Goal: Task Accomplishment & Management: Use online tool/utility

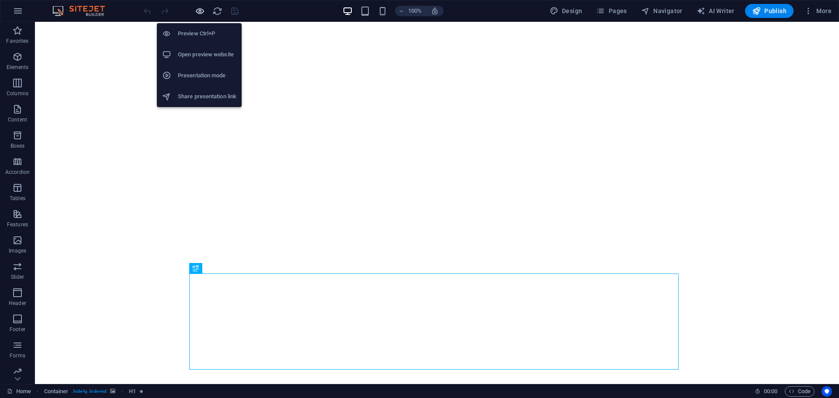
click at [197, 10] on icon "button" at bounding box center [200, 11] width 10 height 10
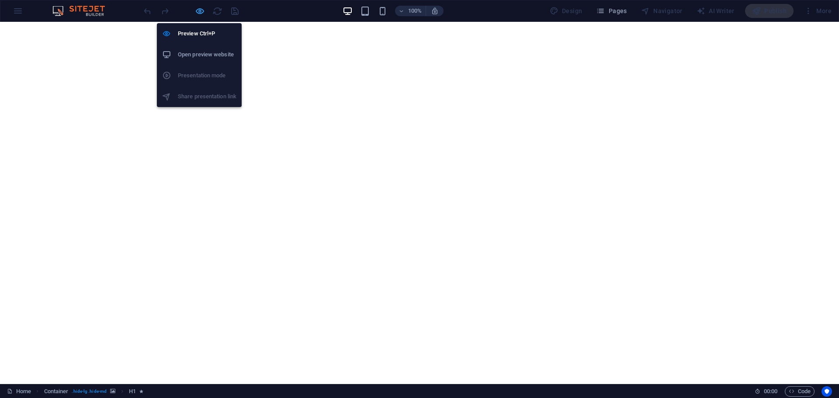
click at [196, 11] on icon "button" at bounding box center [200, 11] width 10 height 10
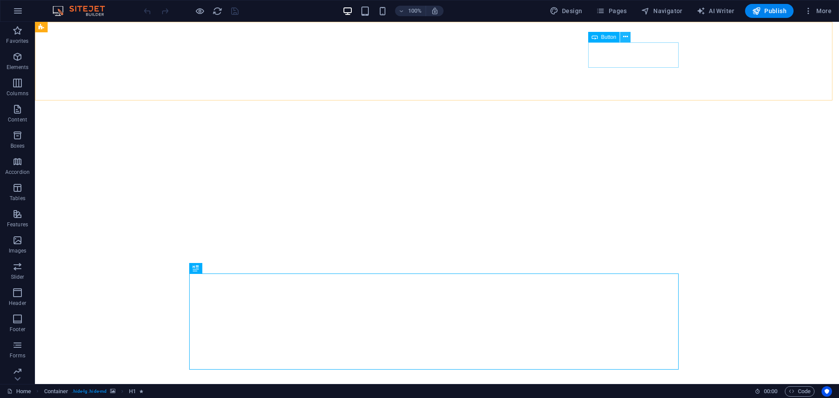
click at [630, 38] on button at bounding box center [625, 37] width 10 height 10
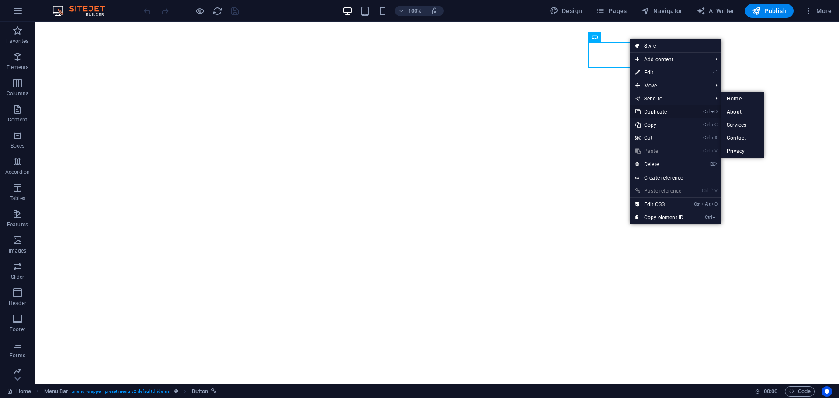
click at [651, 108] on link "Ctrl D Duplicate" at bounding box center [659, 111] width 59 height 13
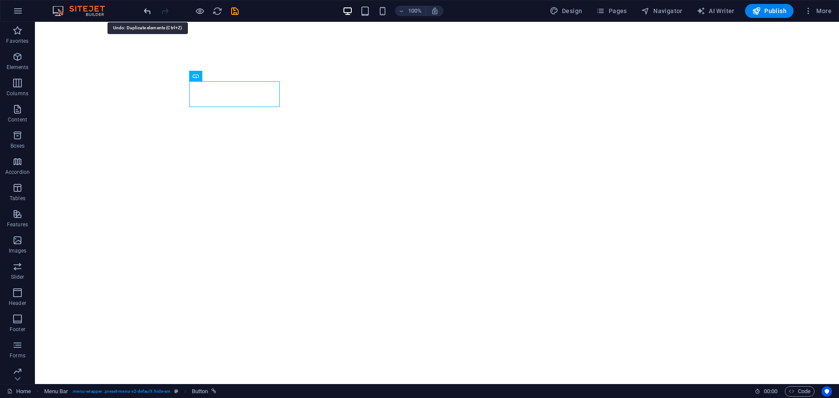
click at [147, 14] on icon "undo" at bounding box center [148, 11] width 10 height 10
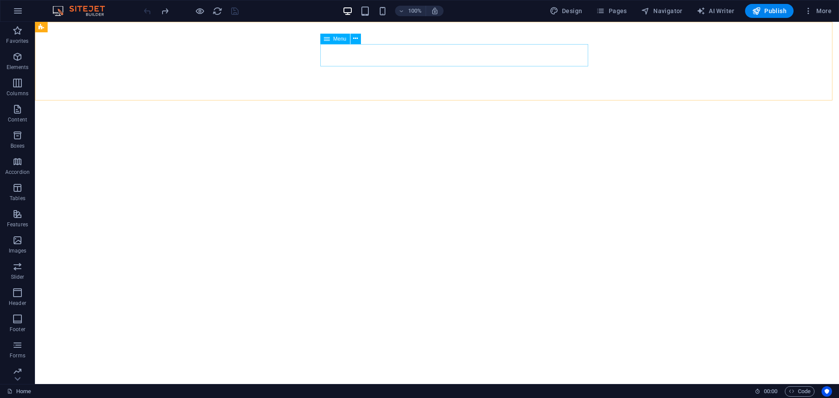
click at [331, 40] on div "Menu" at bounding box center [335, 39] width 30 height 10
select select
select select "1"
select select
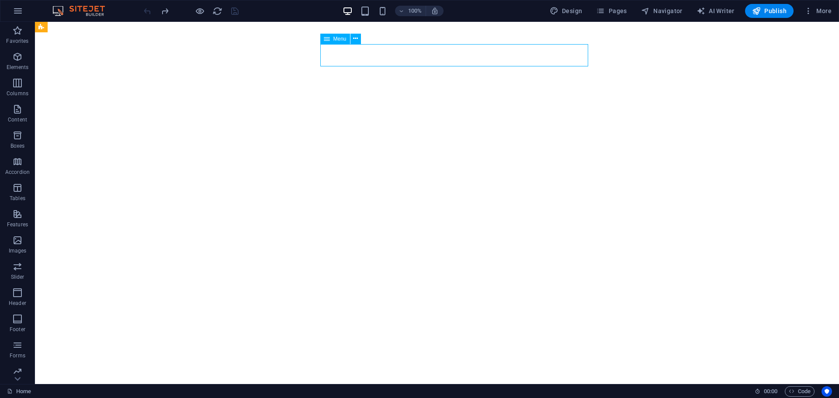
select select "2"
select select
select select "3"
select select
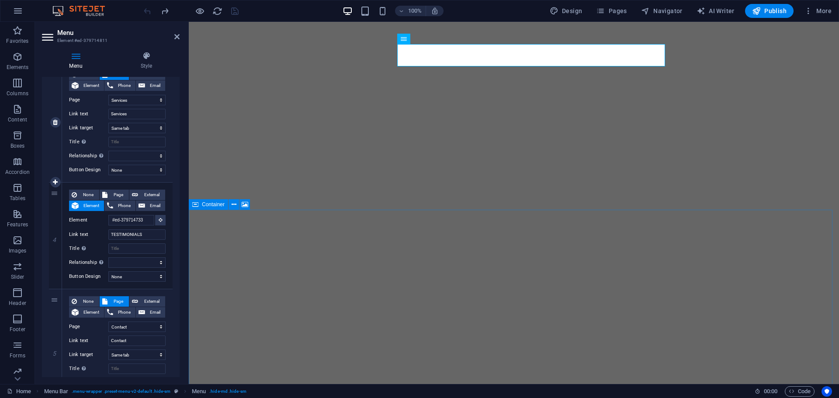
scroll to position [394, 0]
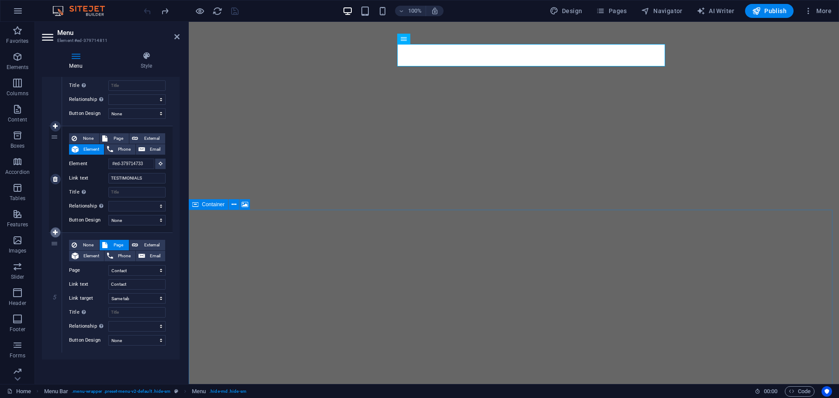
click at [56, 232] on icon at bounding box center [55, 233] width 5 height 6
select select
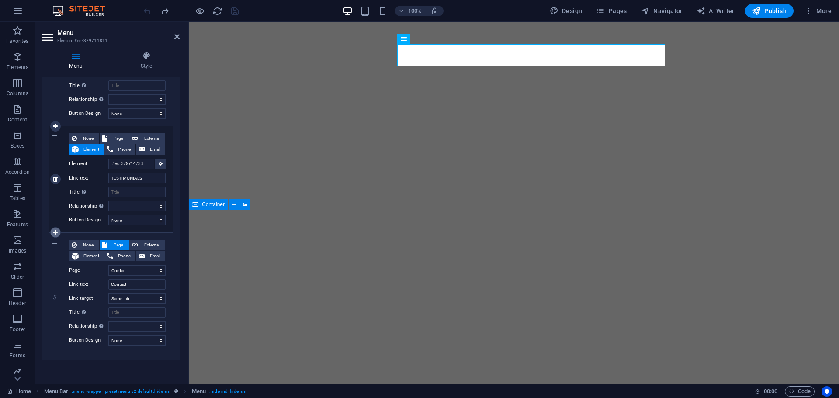
select select
select select "3"
select select
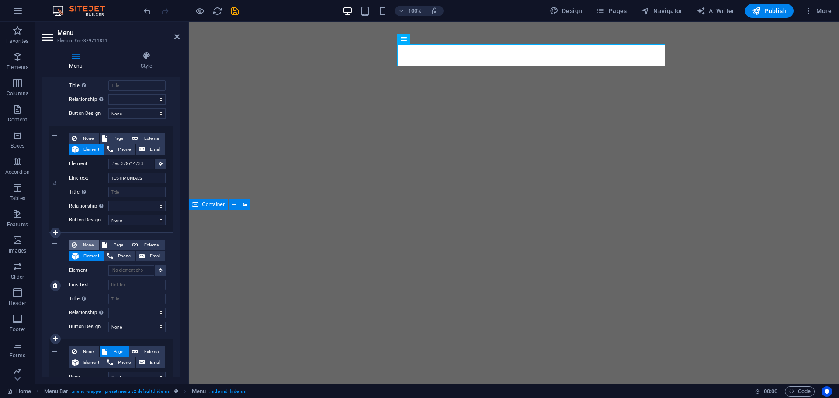
scroll to position [501, 0]
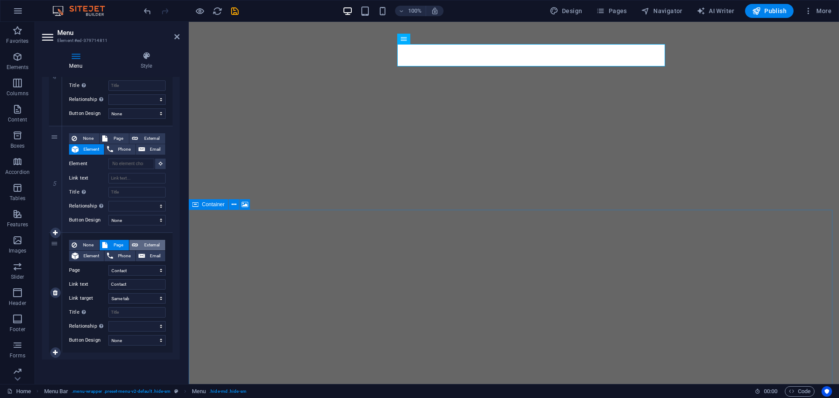
click at [151, 244] on span "External" at bounding box center [152, 245] width 22 height 10
select select
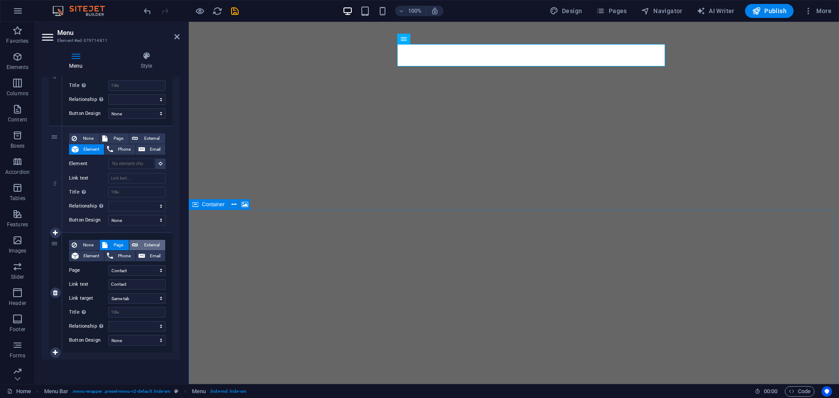
select select
select select "blank"
select select
drag, startPoint x: 143, startPoint y: 286, endPoint x: 111, endPoint y: 282, distance: 32.1
click at [111, 282] on input "Contact" at bounding box center [136, 284] width 57 height 10
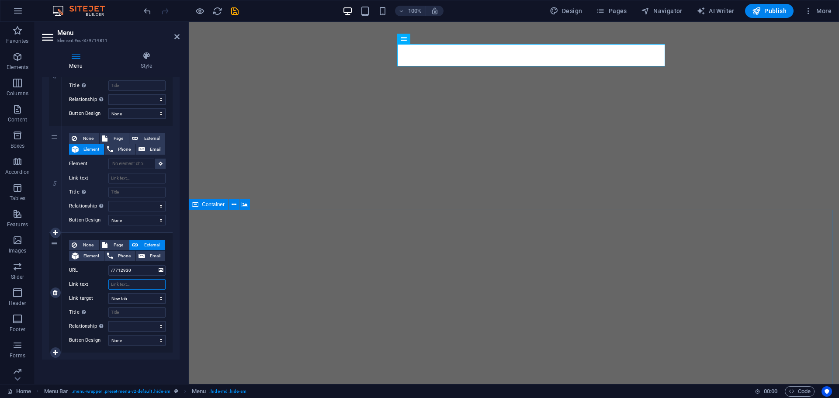
select select
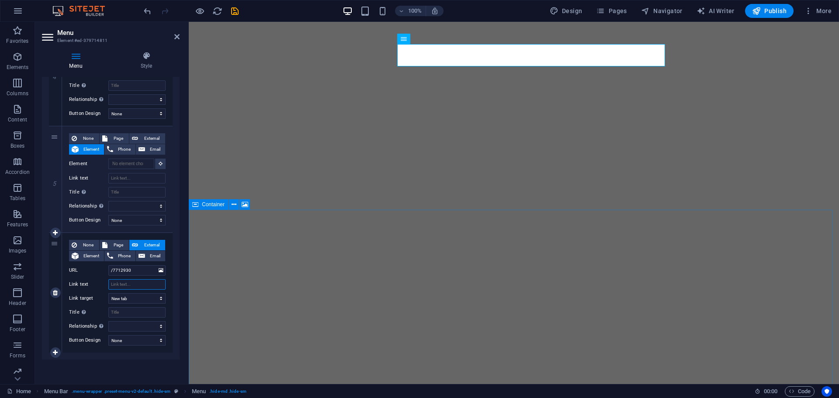
select select
type input "shop"
select select
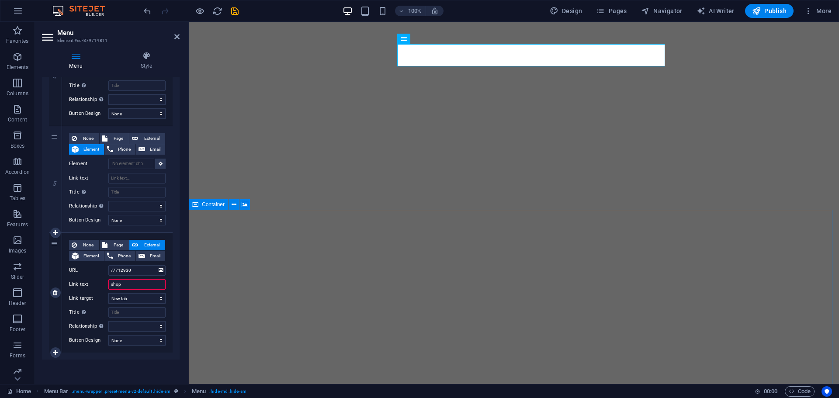
select select
type input "s"
type input "SHOP"
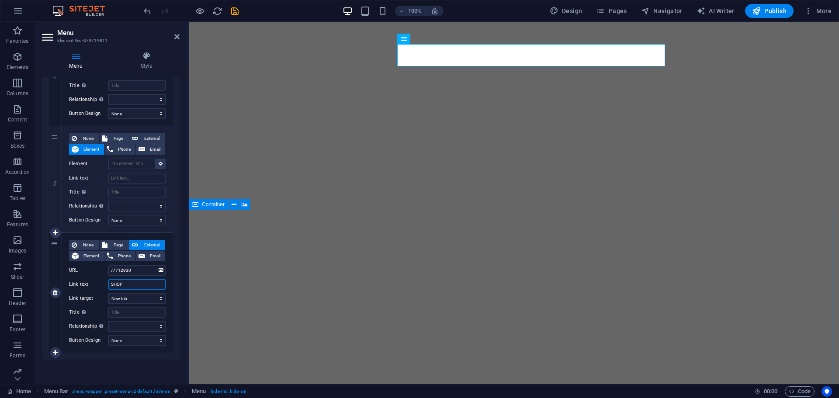
select select
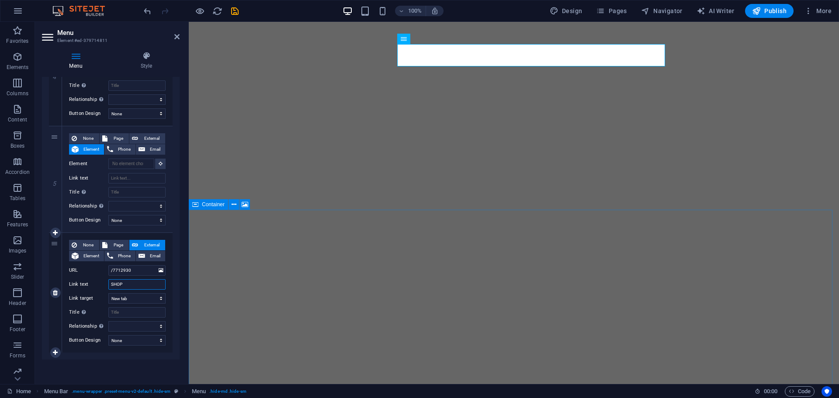
select select
type input "SHOP"
drag, startPoint x: 132, startPoint y: 269, endPoint x: 100, endPoint y: 269, distance: 32.8
click at [100, 269] on div "URL /7712930" at bounding box center [117, 270] width 97 height 10
paste input "[URL][DOMAIN_NAME]"
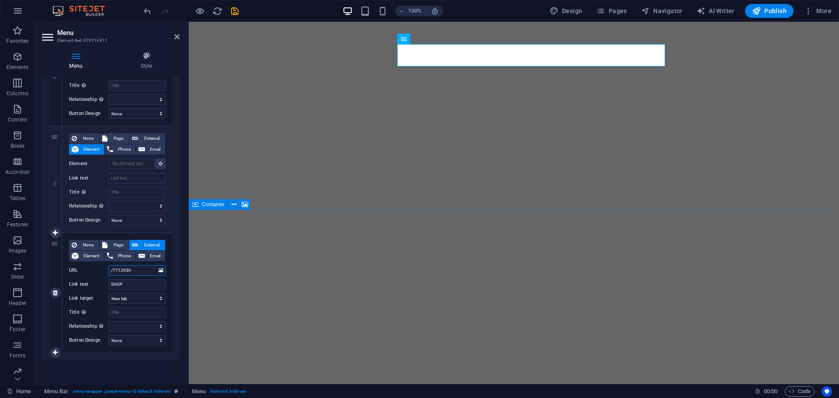
type input "[URL][DOMAIN_NAME]"
select select
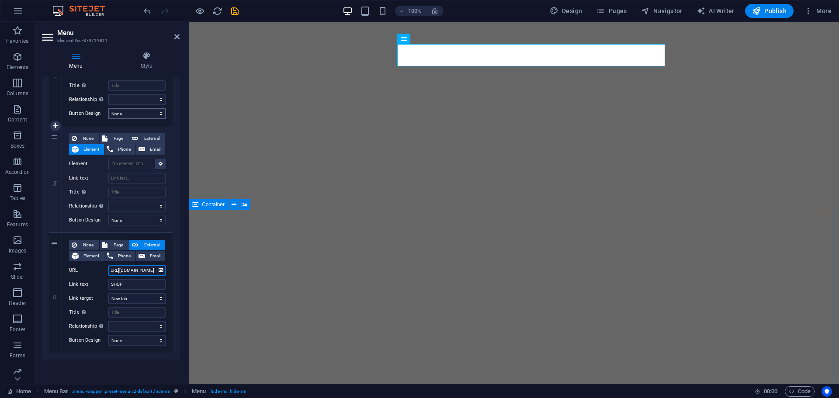
select select
type input "[URL][DOMAIN_NAME]"
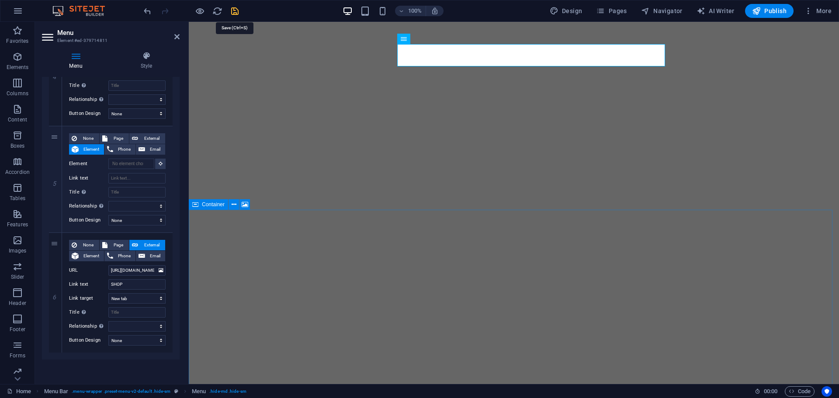
click at [230, 13] on icon "save" at bounding box center [235, 11] width 10 height 10
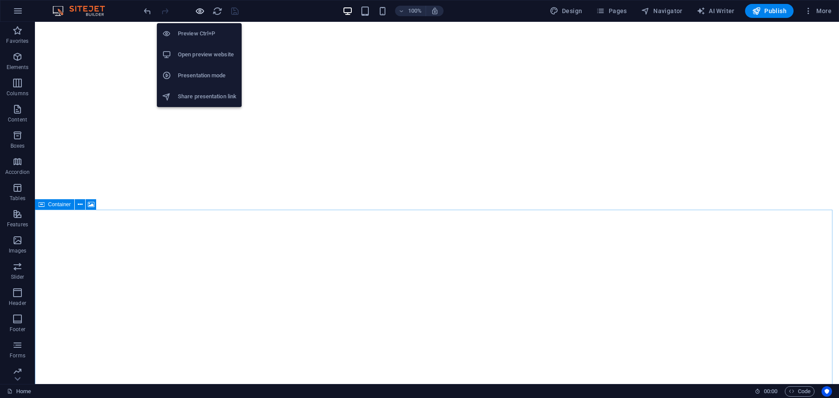
click at [199, 13] on icon "button" at bounding box center [200, 11] width 10 height 10
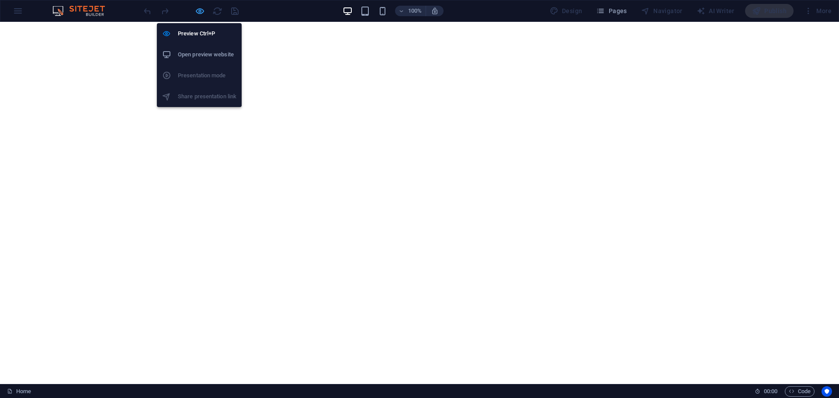
click at [199, 10] on icon "button" at bounding box center [200, 11] width 10 height 10
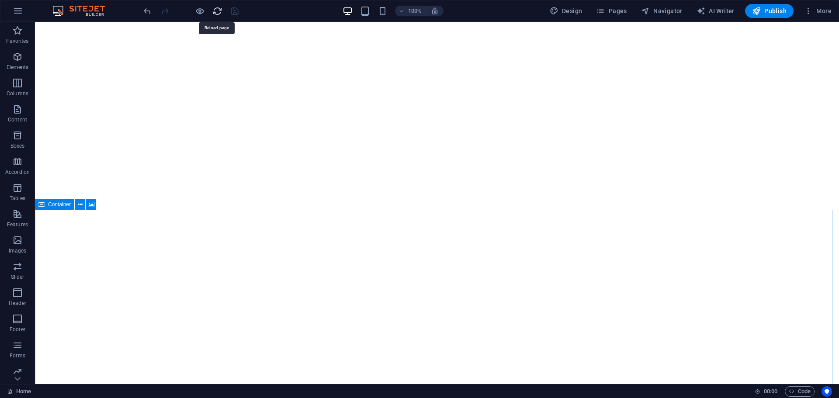
click at [216, 10] on icon "reload" at bounding box center [217, 11] width 10 height 10
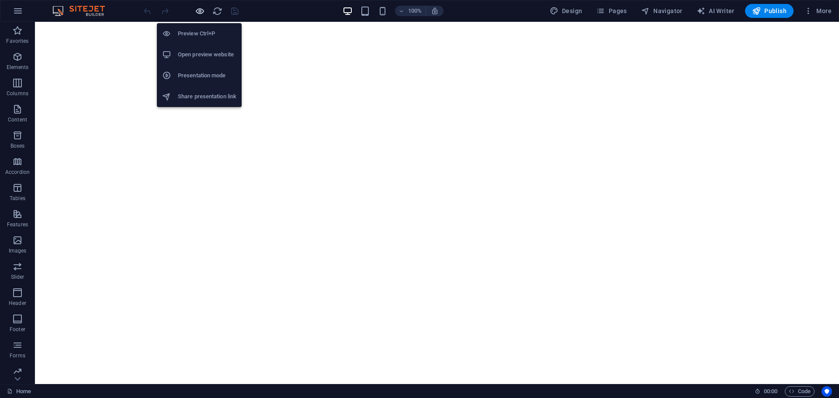
click at [200, 11] on icon "button" at bounding box center [200, 11] width 10 height 10
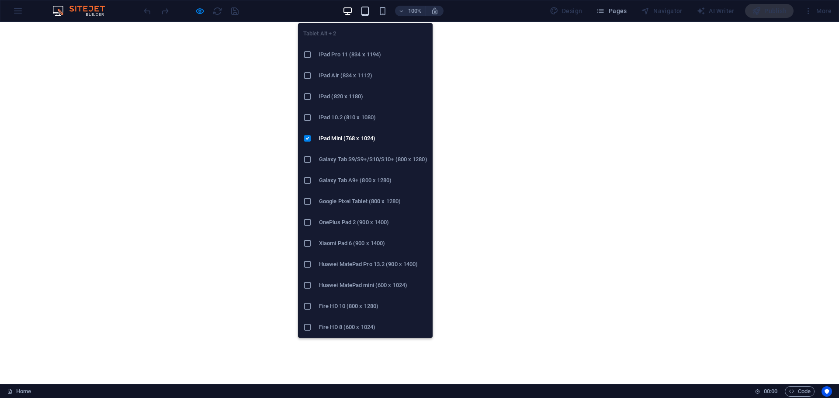
click at [369, 12] on icon "button" at bounding box center [365, 11] width 10 height 10
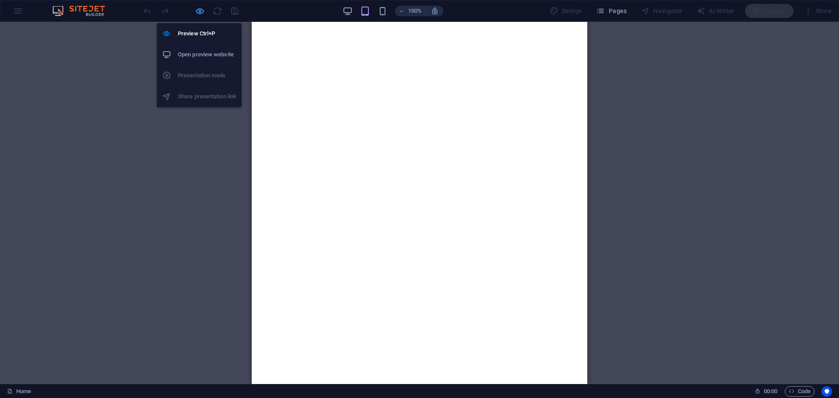
click at [198, 11] on icon "button" at bounding box center [200, 11] width 10 height 10
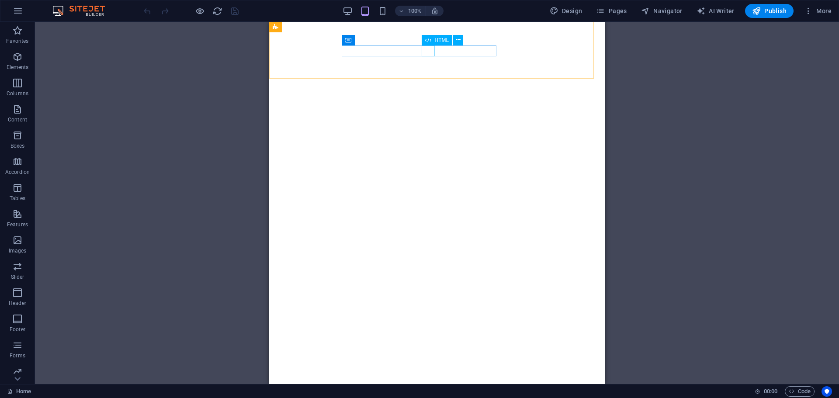
click at [432, 41] on div "HTML" at bounding box center [437, 40] width 31 height 10
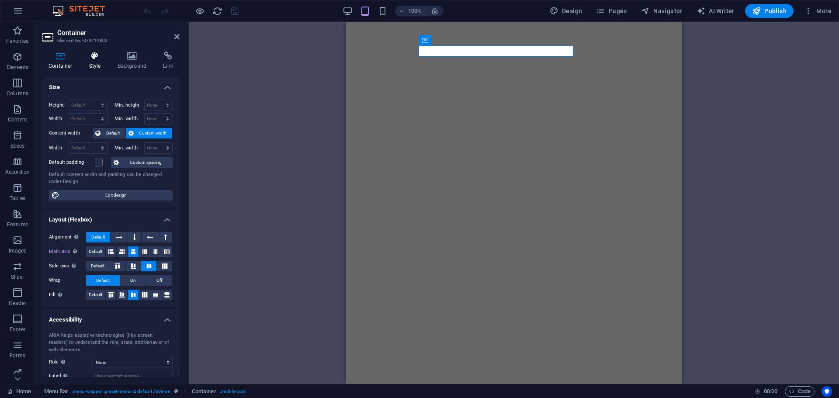
click at [87, 62] on h4 "Style" at bounding box center [97, 61] width 28 height 18
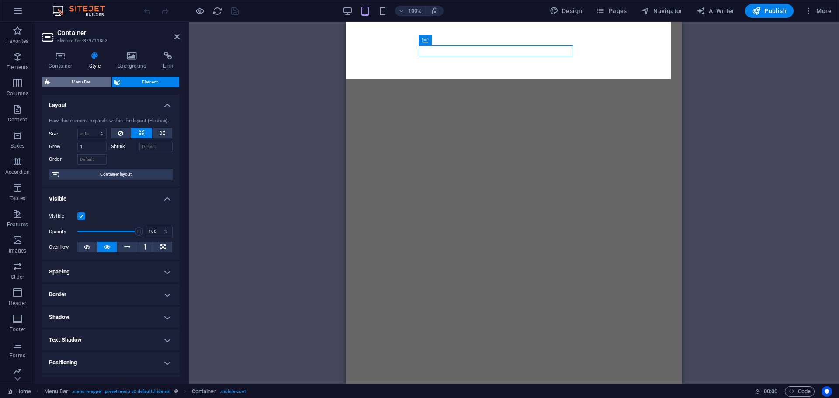
click at [87, 86] on span "Menu Bar" at bounding box center [81, 82] width 56 height 10
select select "rem"
select select "preset-menu-v2-default"
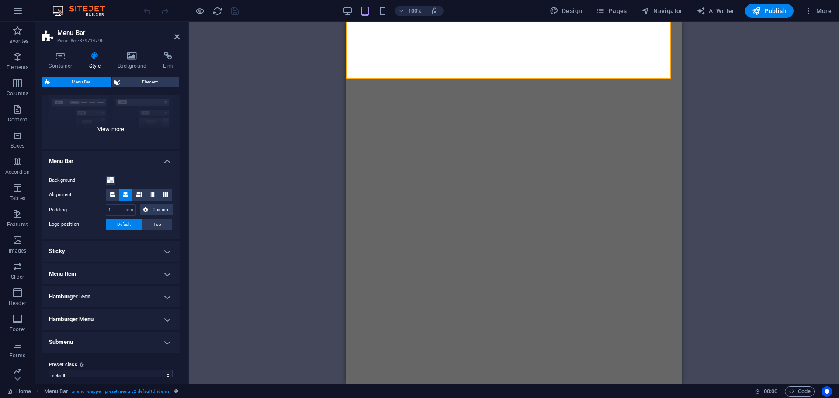
scroll to position [103, 0]
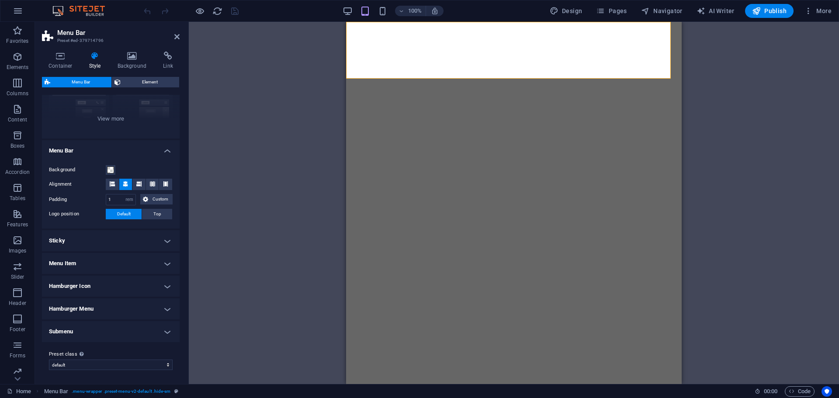
click at [111, 259] on h4 "Menu Item" at bounding box center [111, 263] width 138 height 21
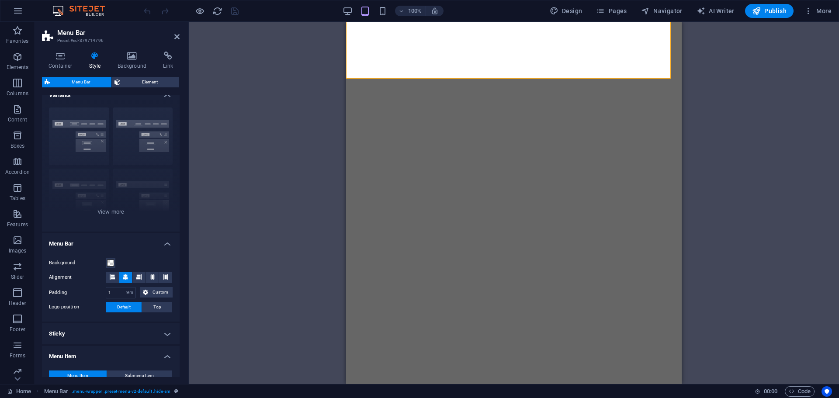
scroll to position [0, 0]
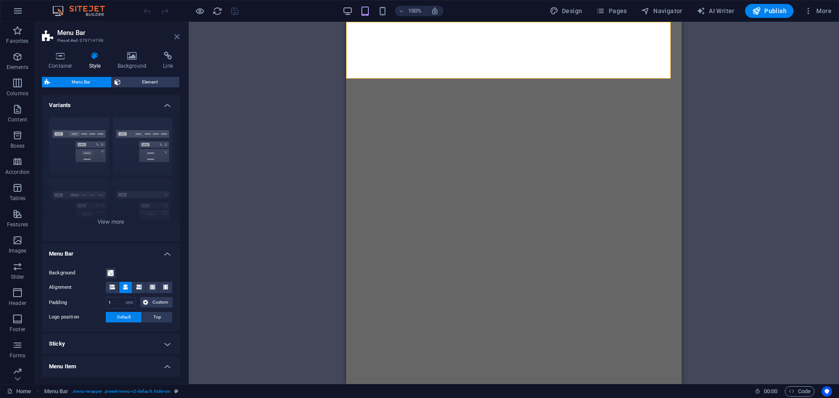
click at [174, 38] on icon at bounding box center [176, 36] width 5 height 7
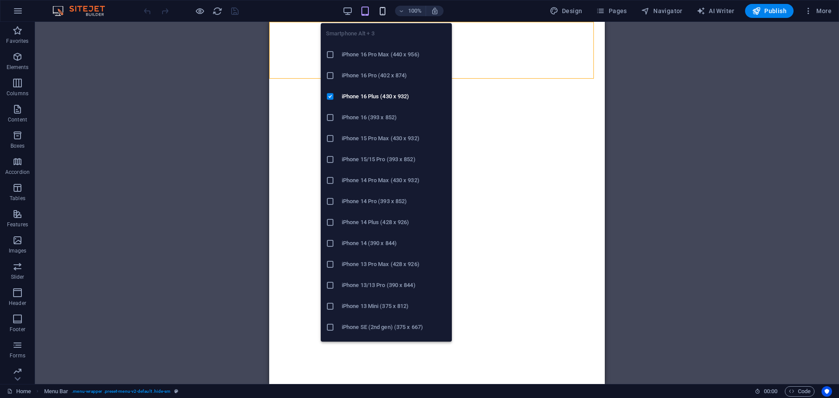
click at [384, 14] on icon "button" at bounding box center [383, 11] width 10 height 10
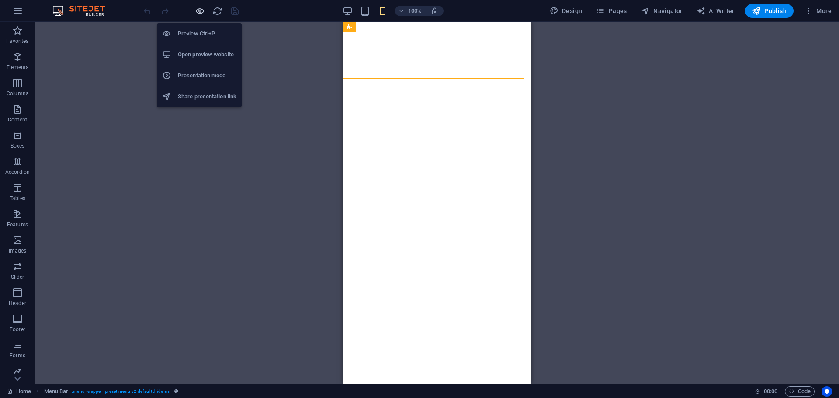
click at [203, 13] on icon "button" at bounding box center [200, 11] width 10 height 10
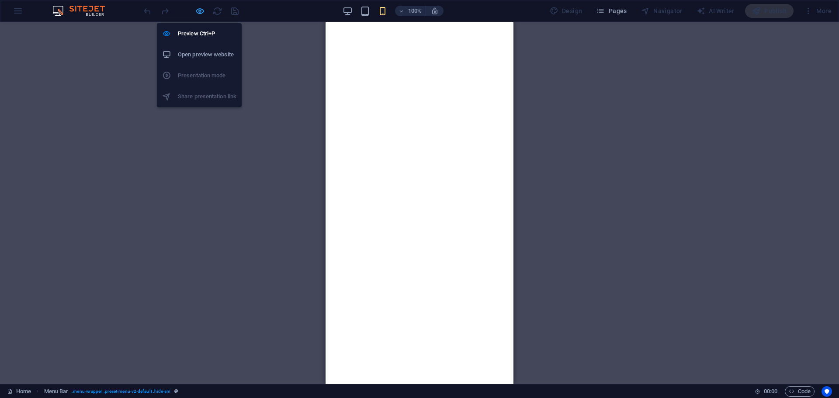
click at [200, 11] on icon "button" at bounding box center [200, 11] width 10 height 10
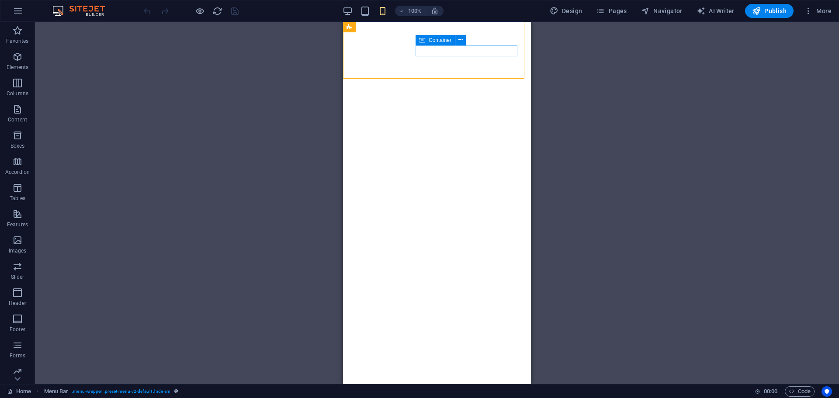
click at [425, 40] on icon at bounding box center [422, 40] width 6 height 10
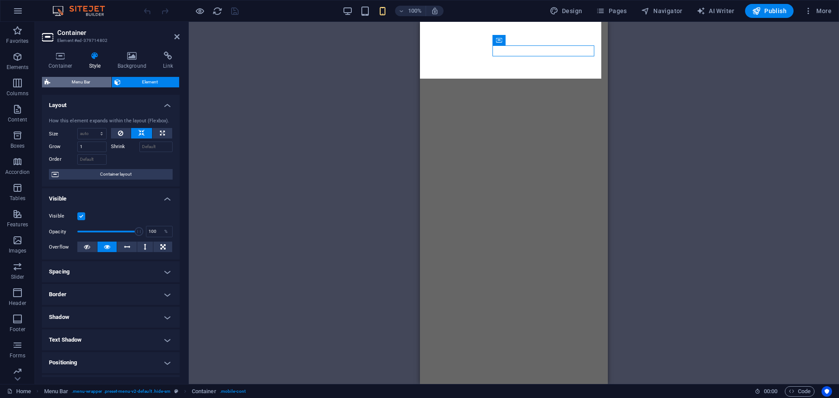
click at [77, 80] on span "Menu Bar" at bounding box center [81, 82] width 56 height 10
select select "rem"
select select "hover_border_bottom"
select select "px"
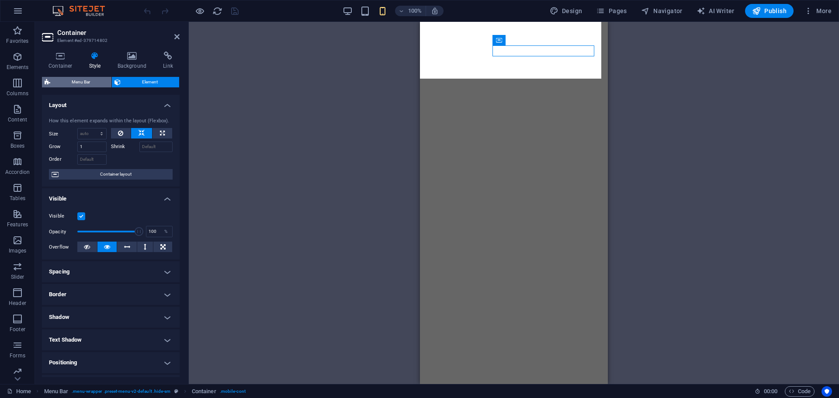
select select "rem"
select select "px"
select select "600"
select select "px"
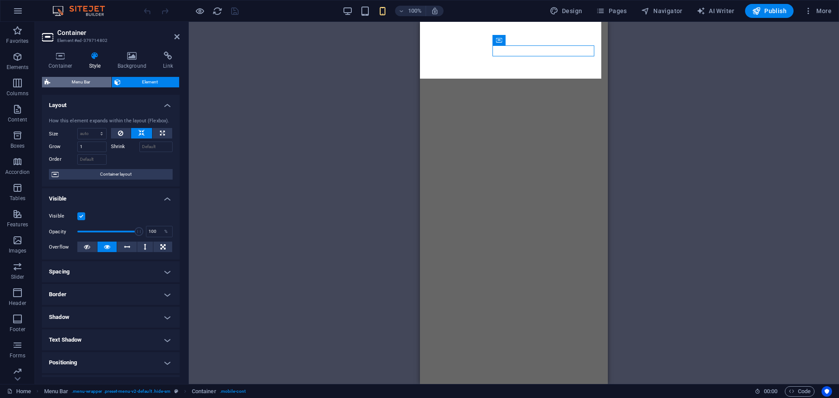
select select "preset-menu-v2-default"
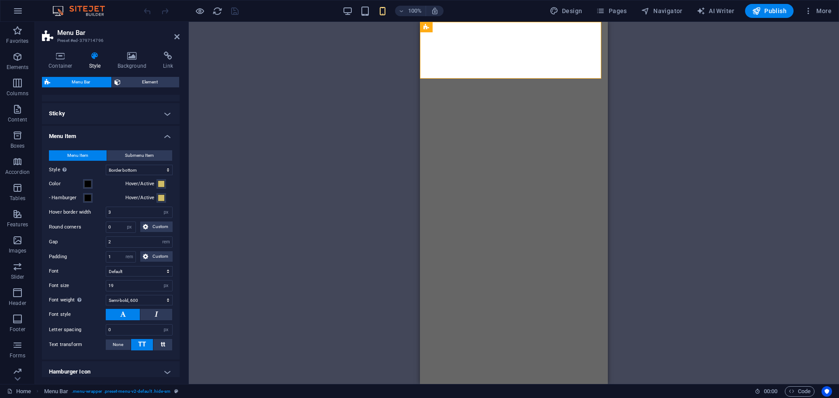
scroll to position [316, 0]
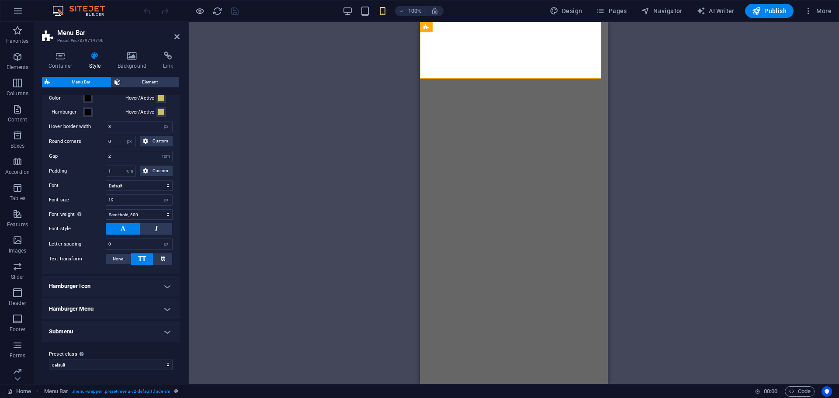
click at [131, 283] on h4 "Hamburger Icon" at bounding box center [111, 286] width 138 height 21
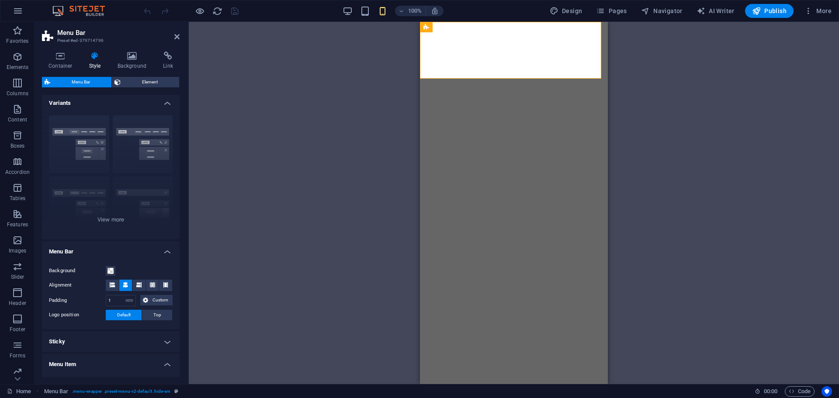
scroll to position [0, 0]
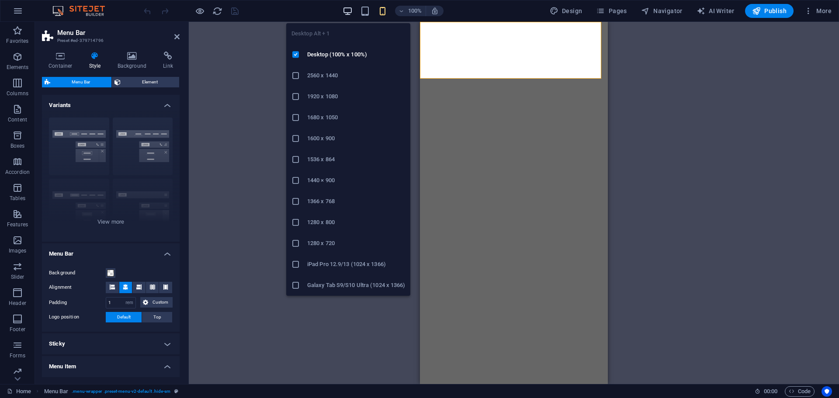
click at [348, 10] on icon "button" at bounding box center [348, 11] width 10 height 10
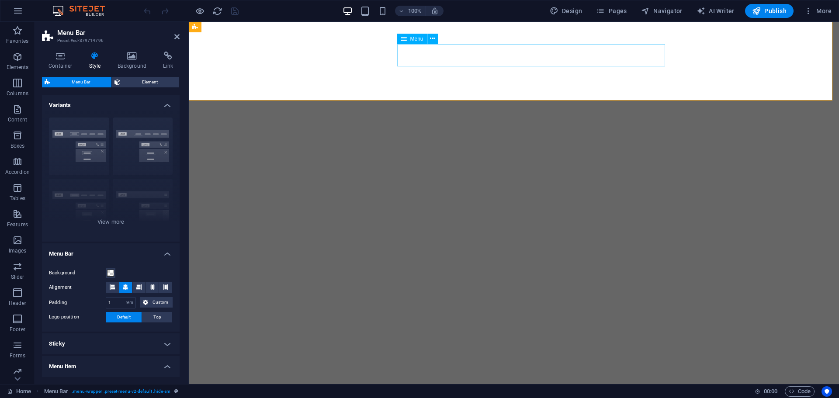
click at [414, 39] on span "Menu" at bounding box center [417, 38] width 13 height 5
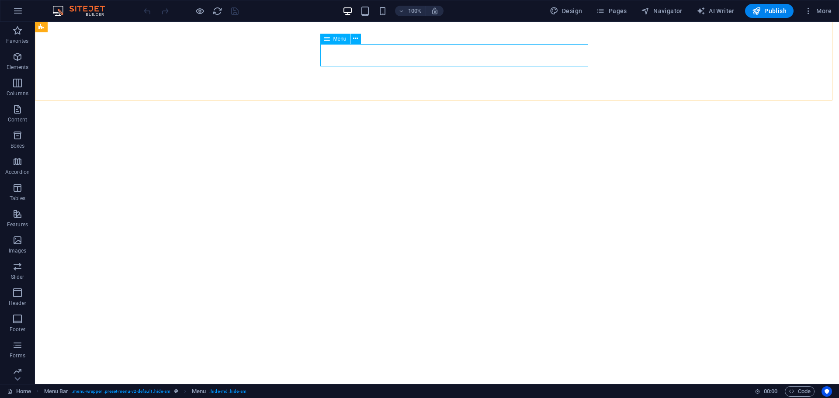
click at [333, 38] on div "Menu" at bounding box center [335, 39] width 30 height 10
click at [332, 38] on div "Menu" at bounding box center [335, 39] width 30 height 10
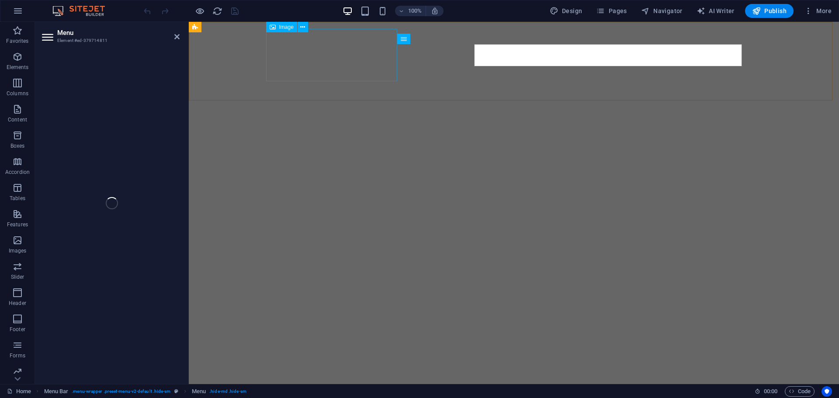
select select
select select "1"
select select
select select "2"
select select
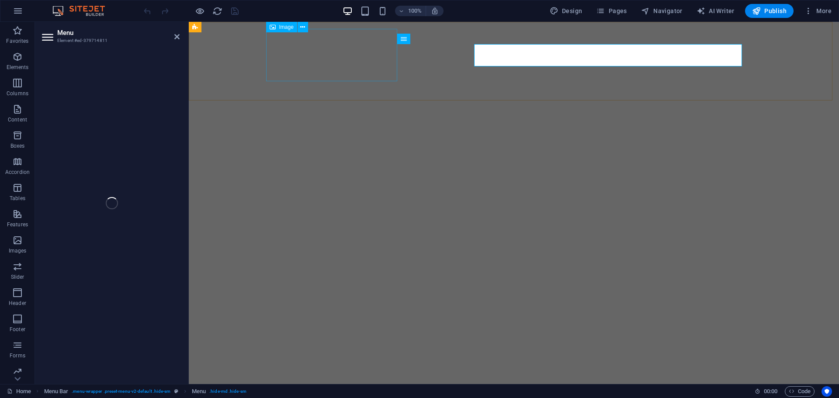
select select
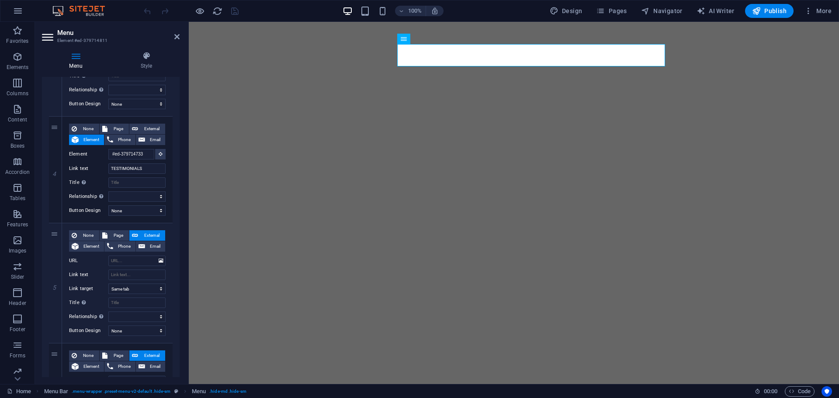
scroll to position [515, 0]
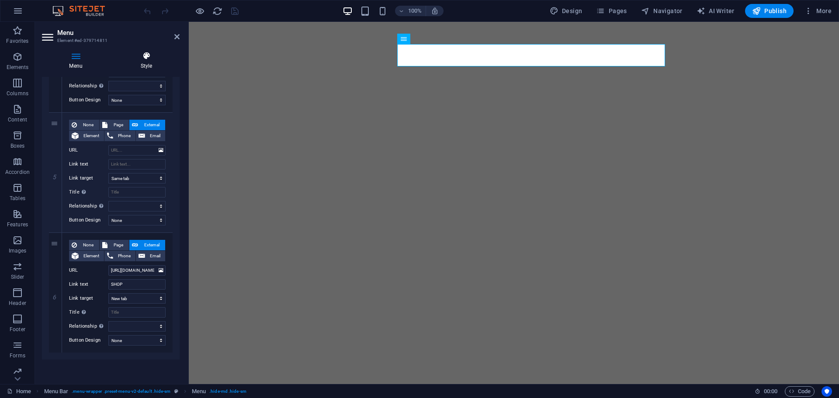
click at [144, 69] on h4 "Style" at bounding box center [146, 61] width 66 height 18
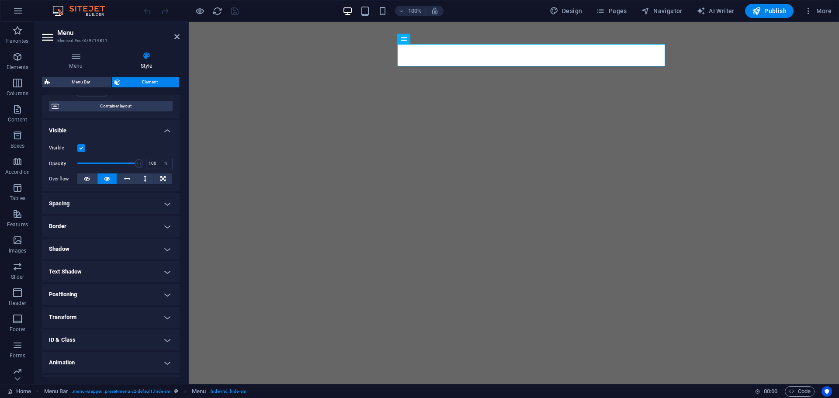
scroll to position [87, 0]
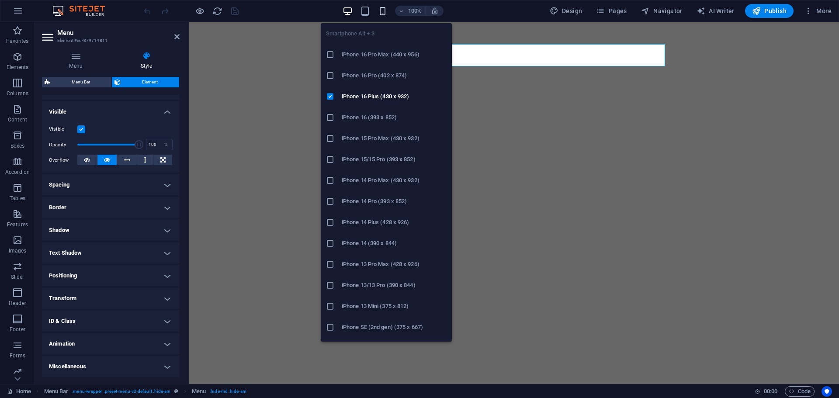
click at [385, 10] on icon "button" at bounding box center [383, 11] width 10 height 10
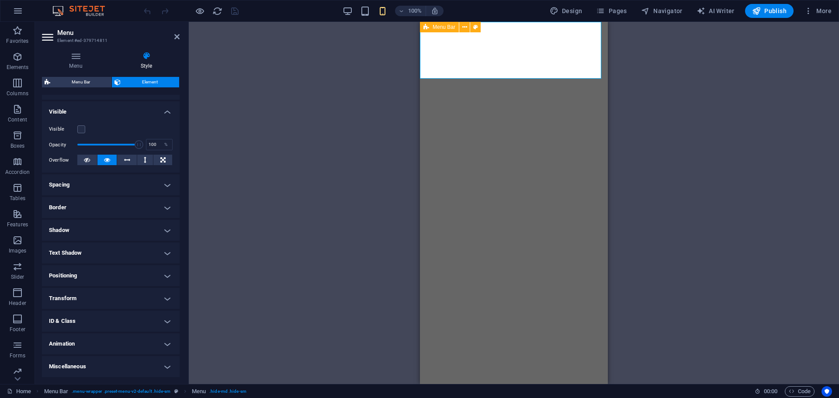
click at [432, 25] on div "Menu Bar" at bounding box center [439, 27] width 39 height 10
select select "rem"
select select "hover_border_bottom"
select select "px"
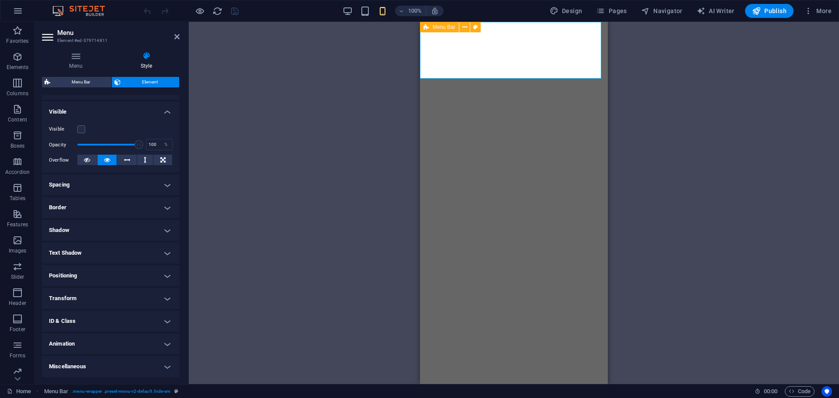
select select "px"
select select "rem"
select select "px"
select select "600"
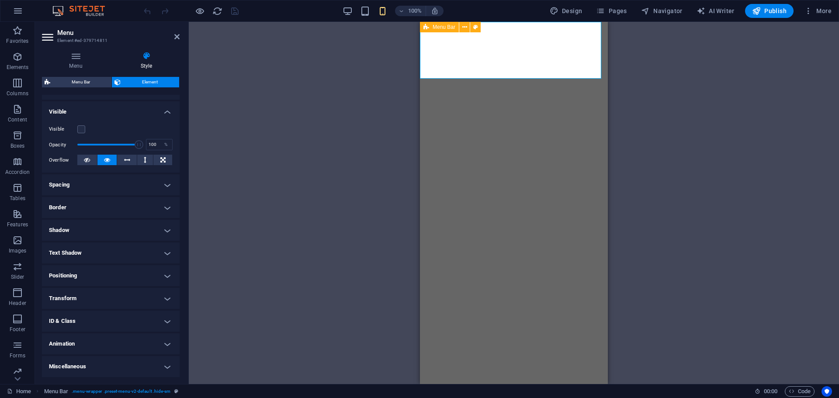
select select "px"
select select "preset-menu-v2-default"
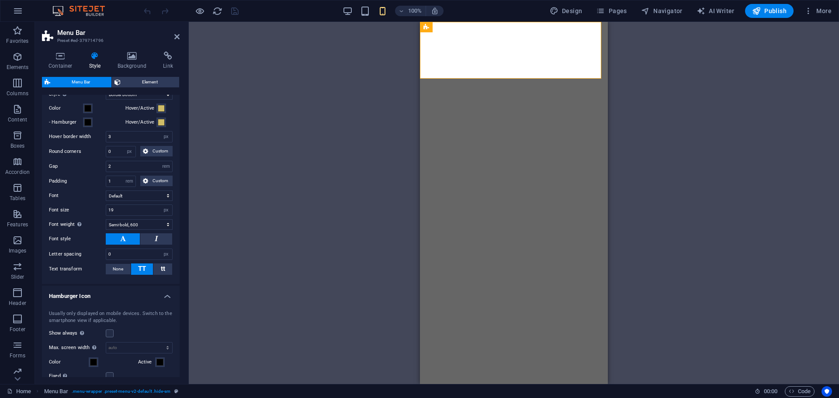
scroll to position [442, 0]
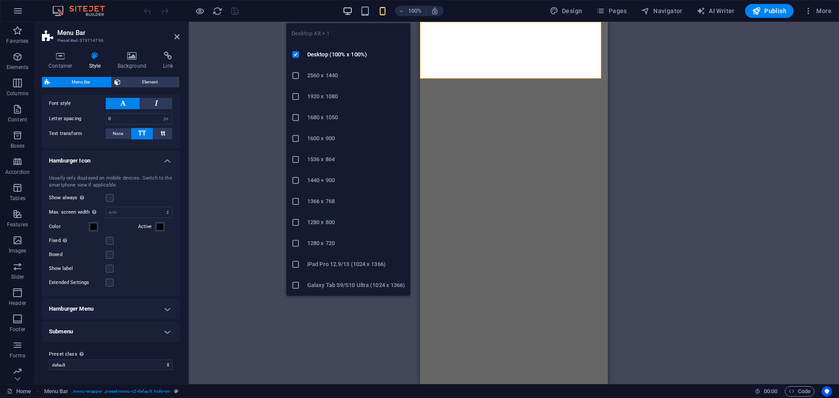
click at [351, 14] on icon "button" at bounding box center [348, 11] width 10 height 10
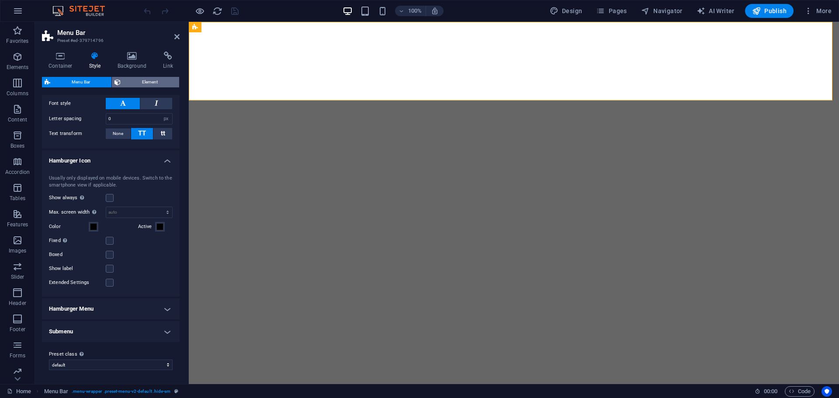
click at [145, 83] on span "Element" at bounding box center [149, 82] width 53 height 10
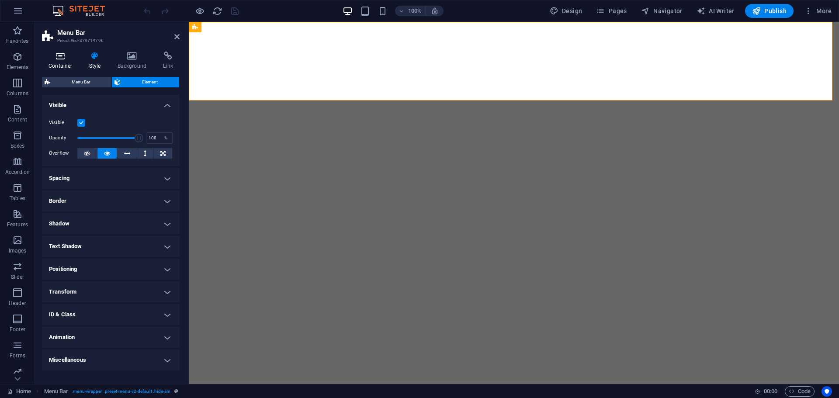
click at [63, 56] on icon at bounding box center [60, 56] width 37 height 9
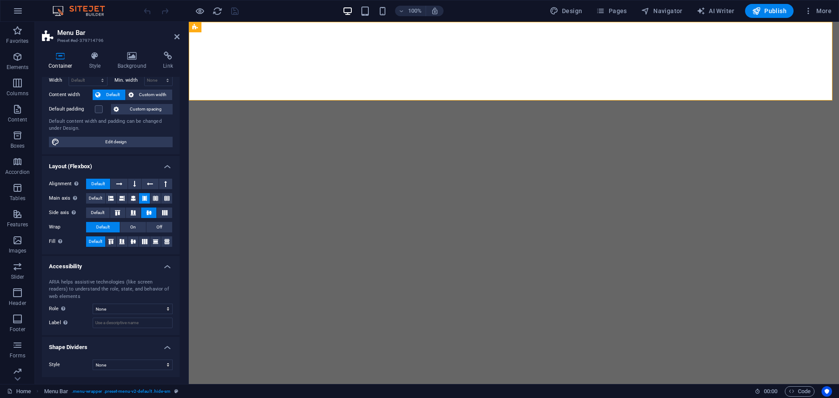
scroll to position [0, 0]
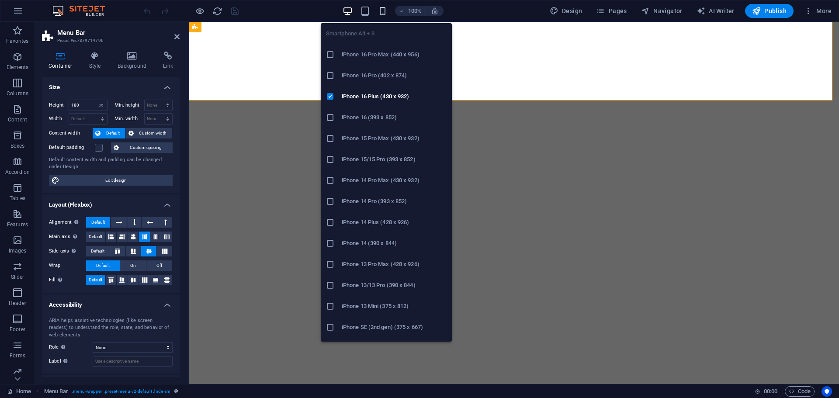
click at [386, 12] on icon "button" at bounding box center [383, 11] width 10 height 10
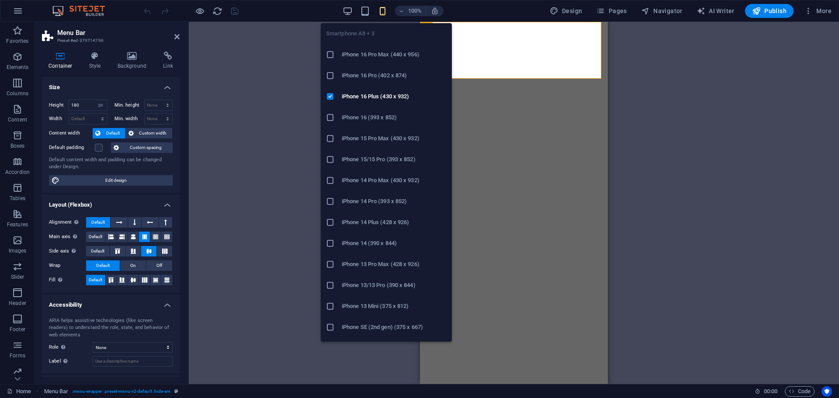
type input "130"
type input "743"
select select "px"
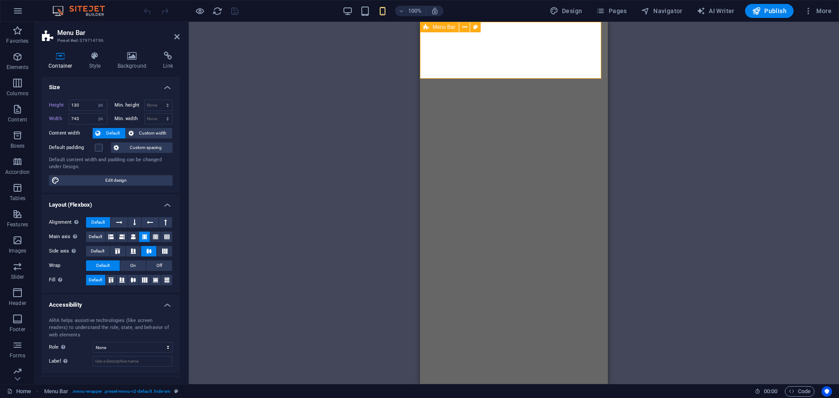
click at [444, 28] on span "Menu Bar" at bounding box center [444, 26] width 23 height 5
click at [429, 92] on div "Menu Bar" at bounding box center [439, 94] width 39 height 10
select select "rem"
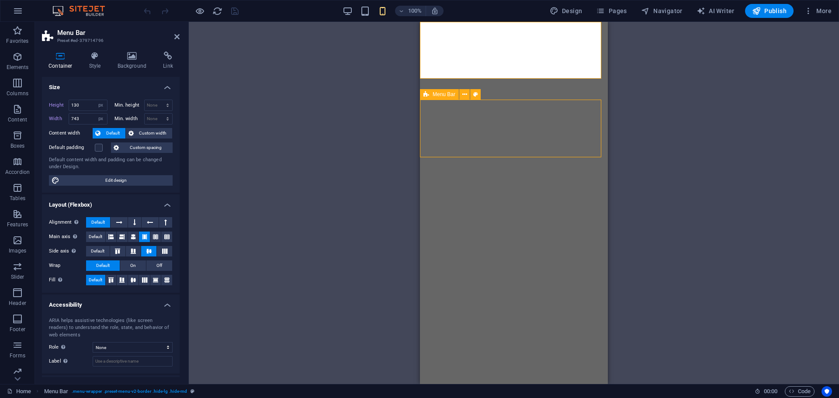
select select "preset-menu-v2-border"
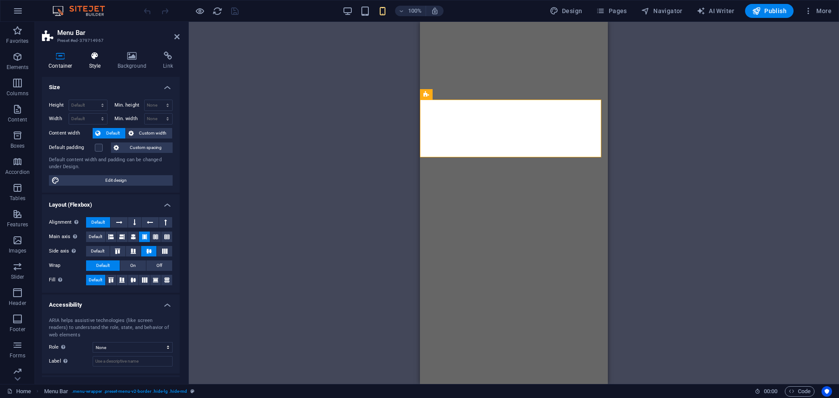
click at [90, 58] on icon at bounding box center [95, 56] width 25 height 9
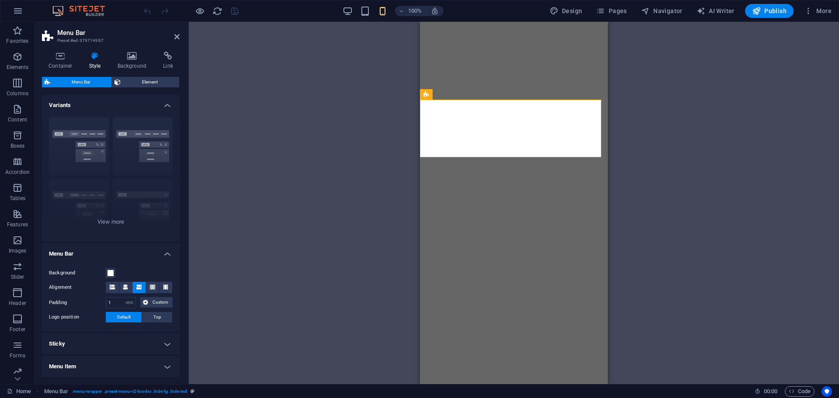
click at [82, 78] on span "Menu Bar" at bounding box center [81, 82] width 56 height 10
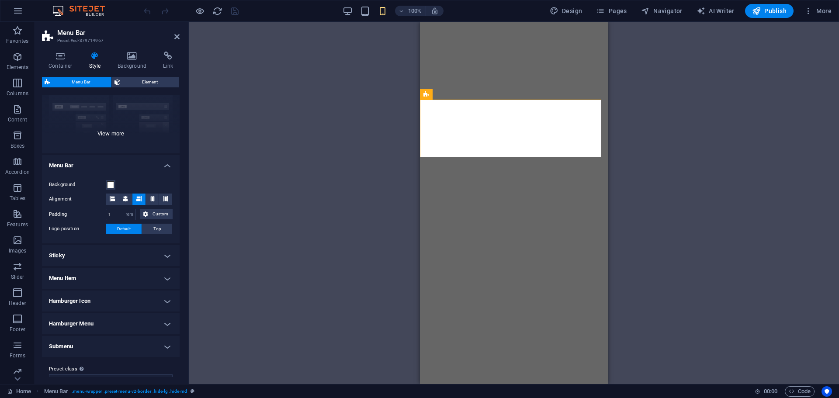
scroll to position [103, 0]
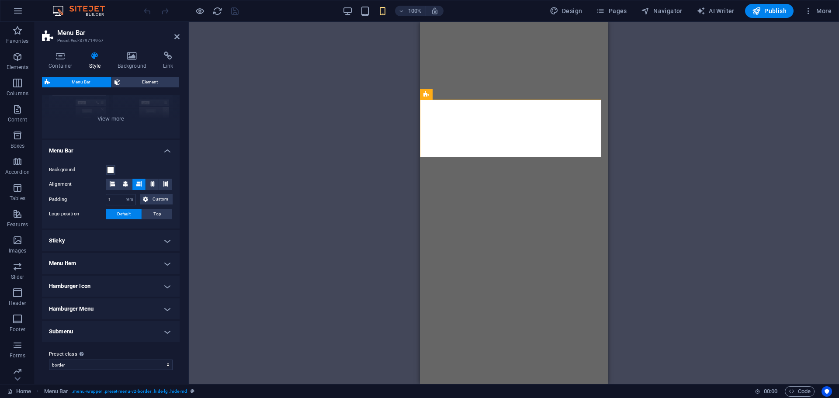
click at [138, 241] on h4 "Sticky" at bounding box center [111, 240] width 138 height 21
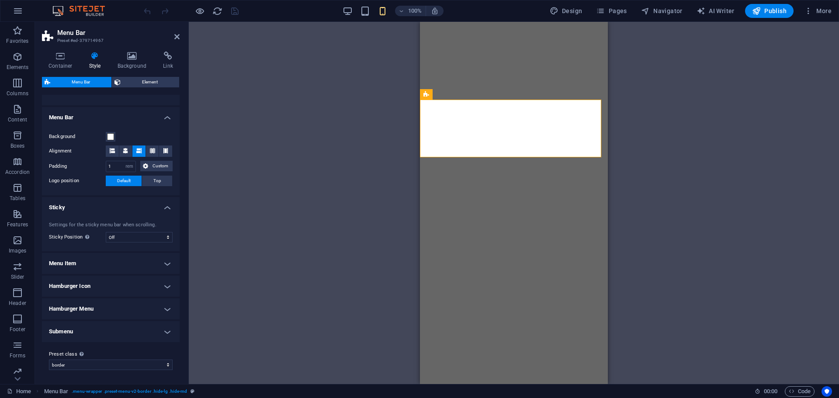
click at [110, 311] on h4 "Hamburger Menu" at bounding box center [111, 309] width 138 height 21
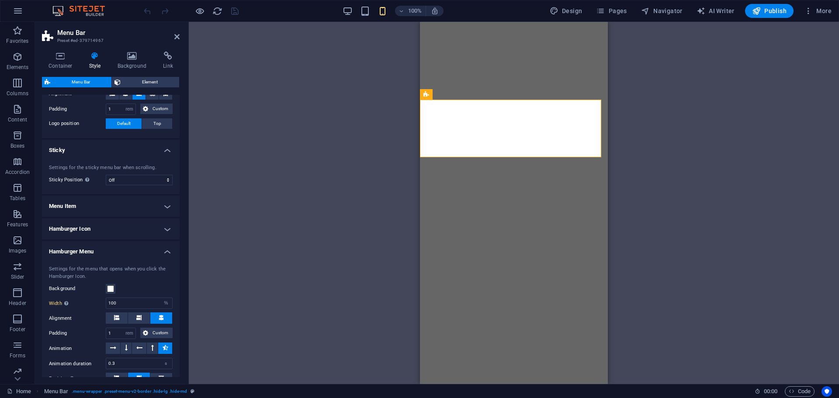
scroll to position [268, 0]
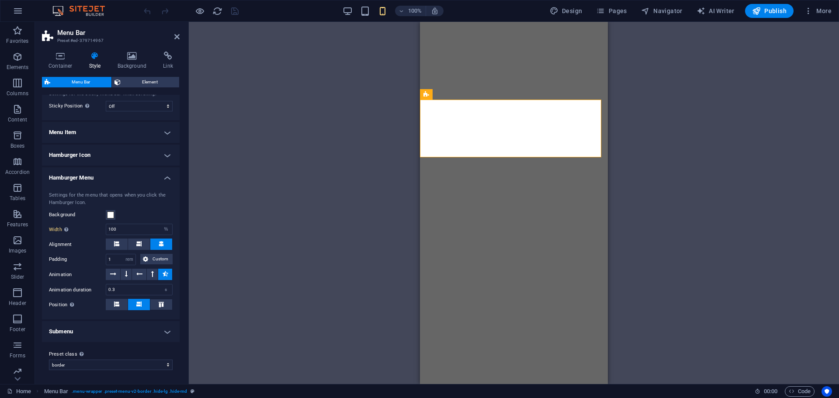
click at [133, 332] on h4 "Submenu" at bounding box center [111, 331] width 138 height 21
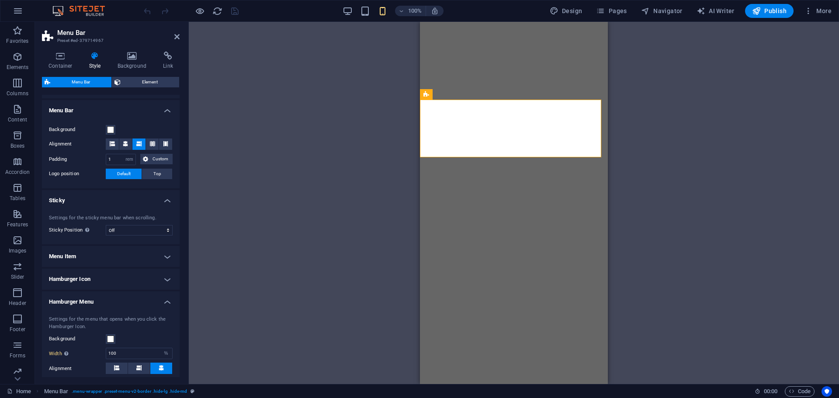
scroll to position [0, 0]
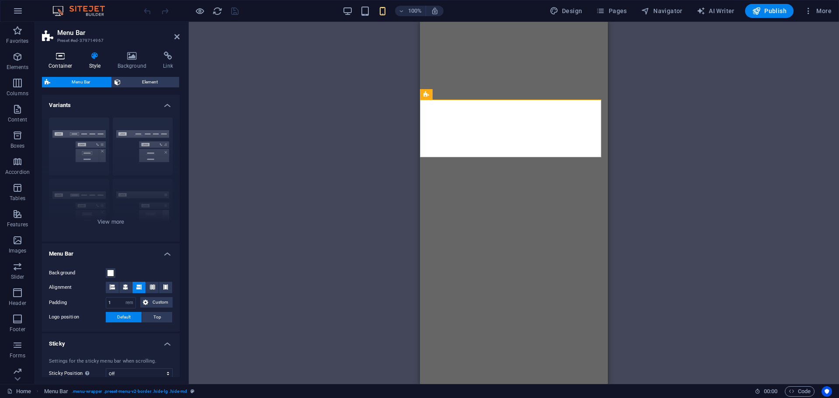
click at [63, 62] on h4 "Container" at bounding box center [62, 61] width 41 height 18
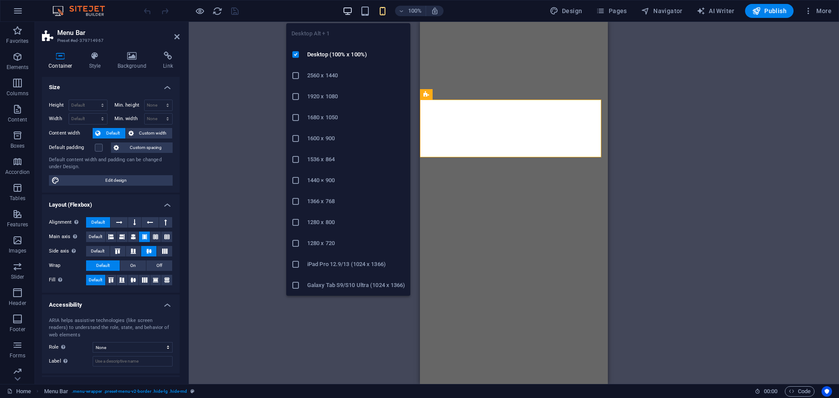
click at [348, 13] on icon "button" at bounding box center [348, 11] width 10 height 10
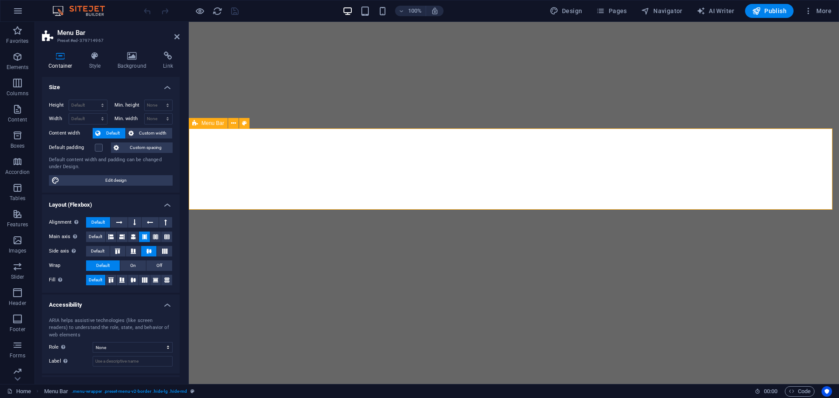
click at [202, 122] on span "Menu Bar" at bounding box center [213, 123] width 23 height 5
click at [95, 68] on h4 "Style" at bounding box center [97, 61] width 28 height 18
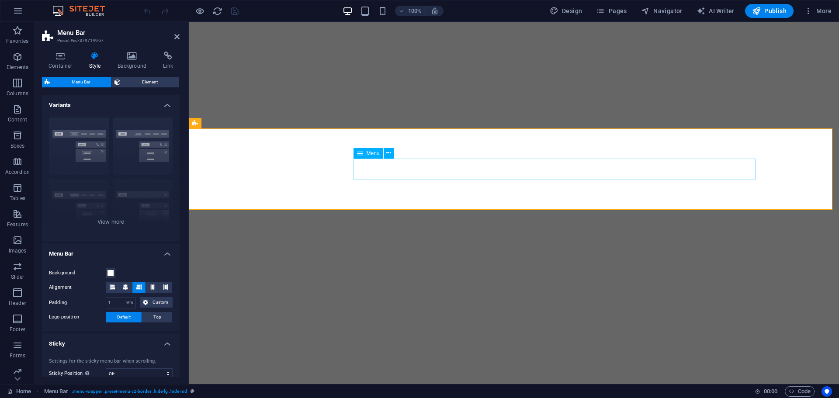
click at [374, 155] on span "Menu" at bounding box center [373, 153] width 13 height 5
click at [373, 155] on span "Menu" at bounding box center [373, 153] width 13 height 5
select select
select select "1"
select select
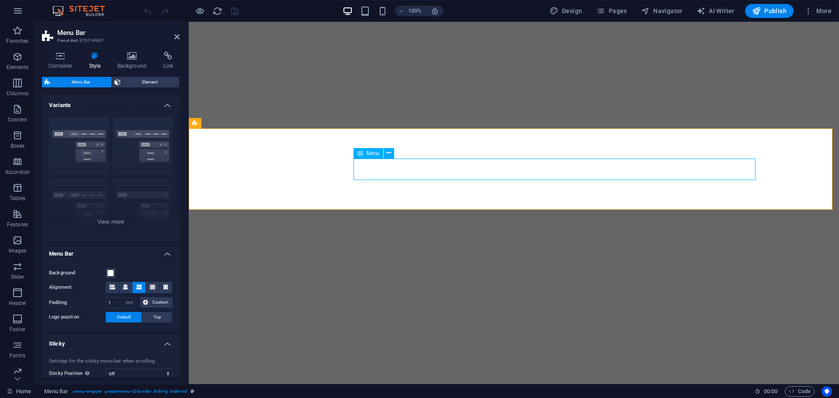
select select "2"
select select
select select "3"
select select
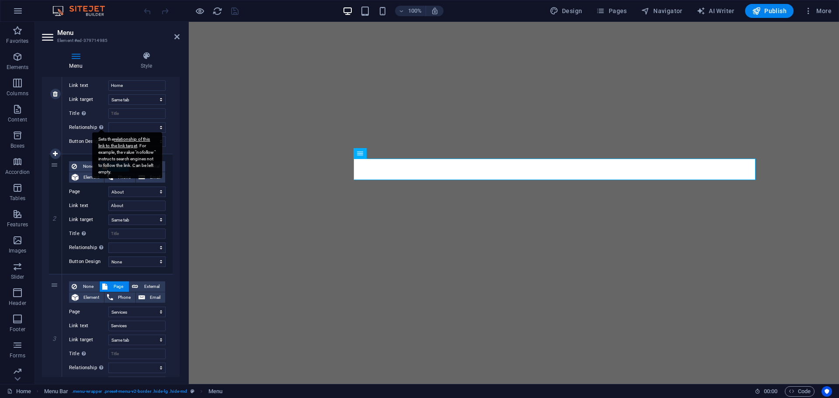
scroll to position [288, 0]
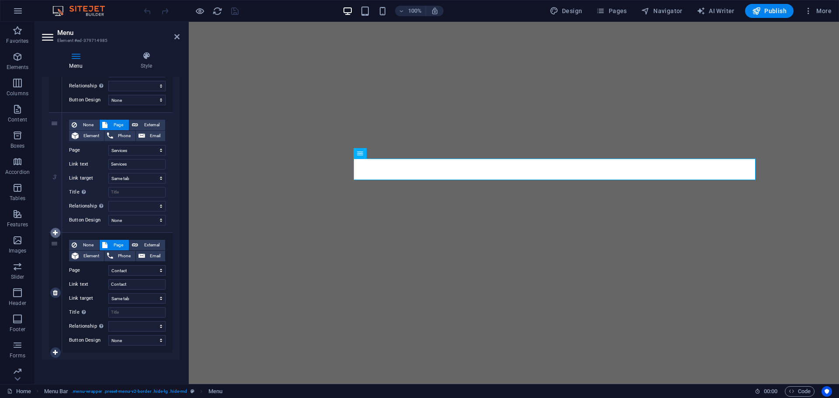
click at [54, 233] on icon at bounding box center [55, 233] width 5 height 6
select select
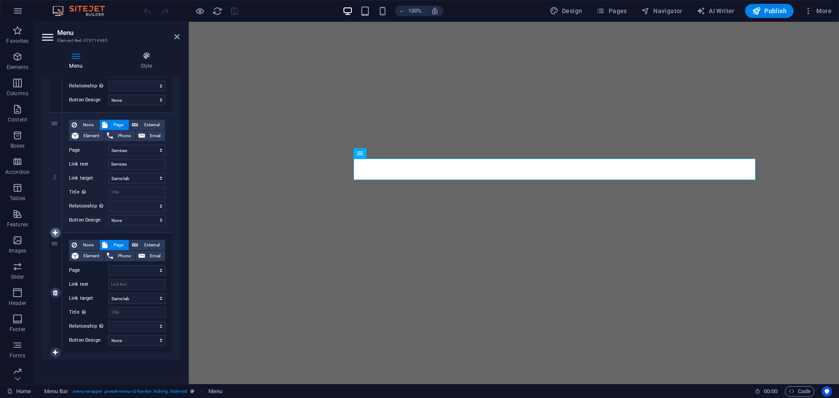
select select "3"
select select
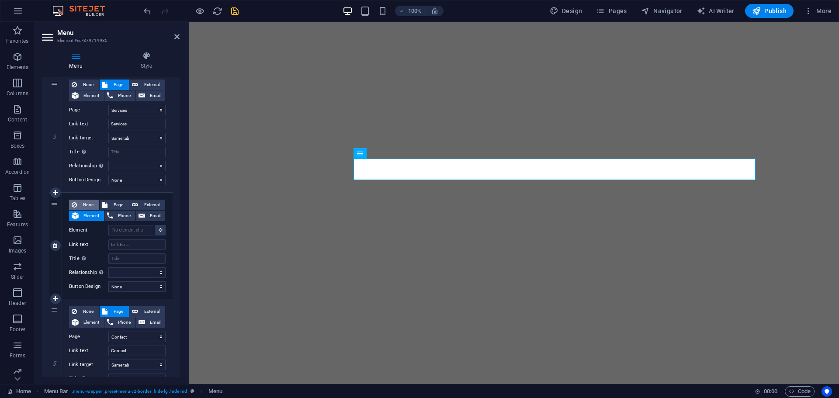
scroll to position [394, 0]
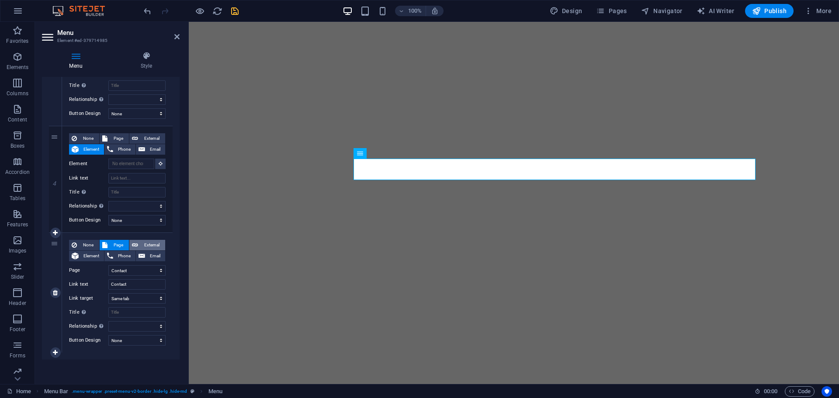
click at [150, 247] on span "External" at bounding box center [152, 245] width 22 height 10
select select
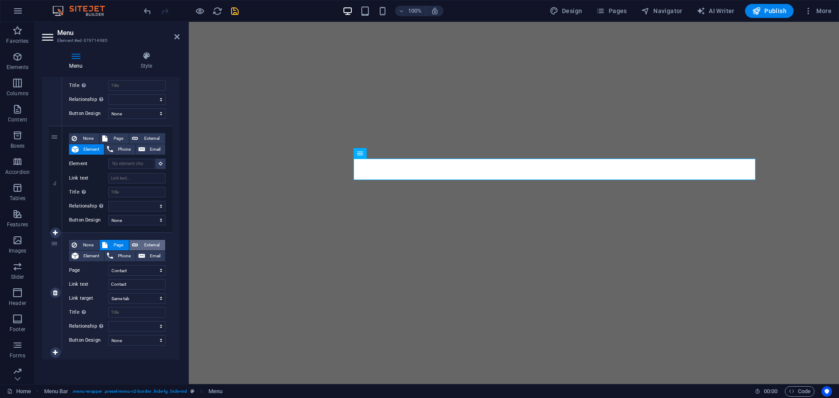
select select "blank"
select select
drag, startPoint x: 134, startPoint y: 269, endPoint x: 96, endPoint y: 270, distance: 38.5
click at [96, 270] on div "URL /7712930" at bounding box center [117, 270] width 97 height 10
paste input "[URL][DOMAIN_NAME]"
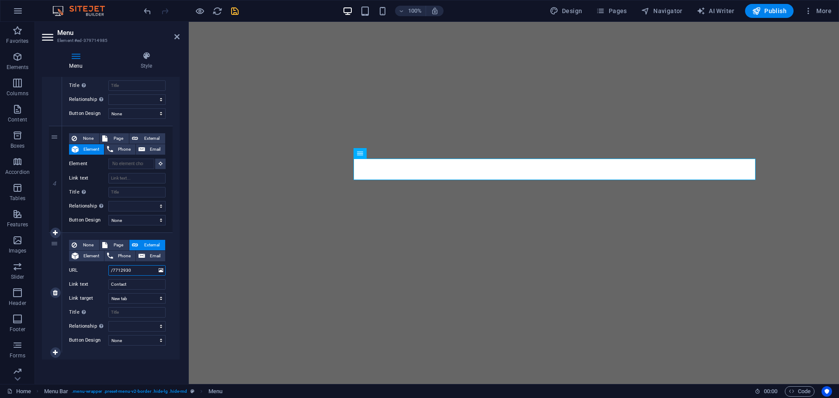
type input "[URL][DOMAIN_NAME]"
select select
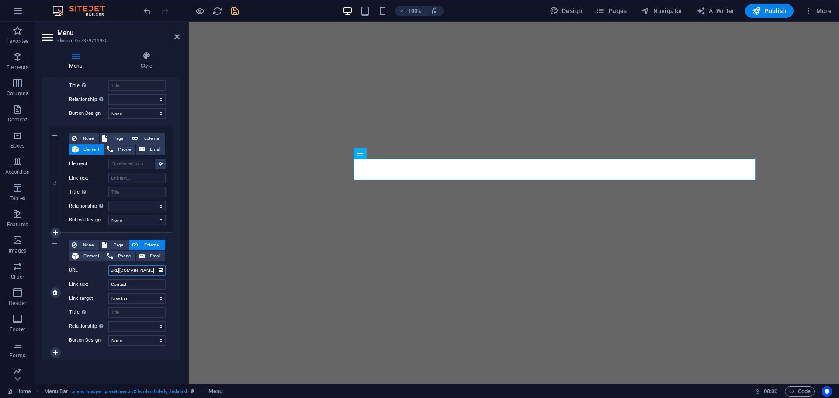
select select
type input "[URL][DOMAIN_NAME]"
click at [114, 286] on input "Contact" at bounding box center [136, 284] width 57 height 10
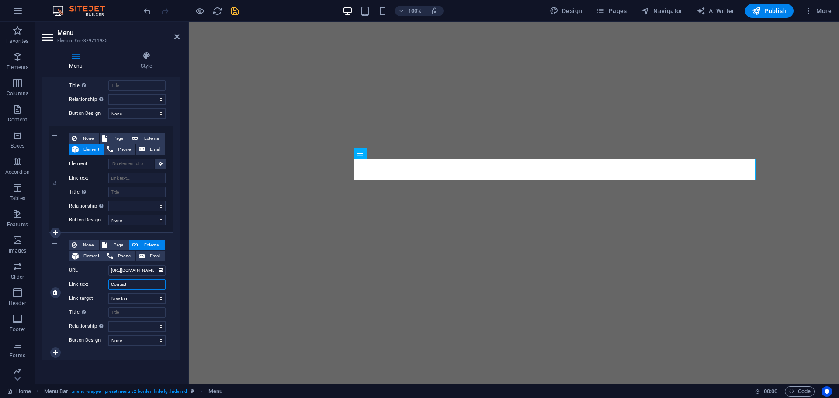
click at [114, 286] on input "Contact" at bounding box center [136, 284] width 57 height 10
type input "SHOP"
select select
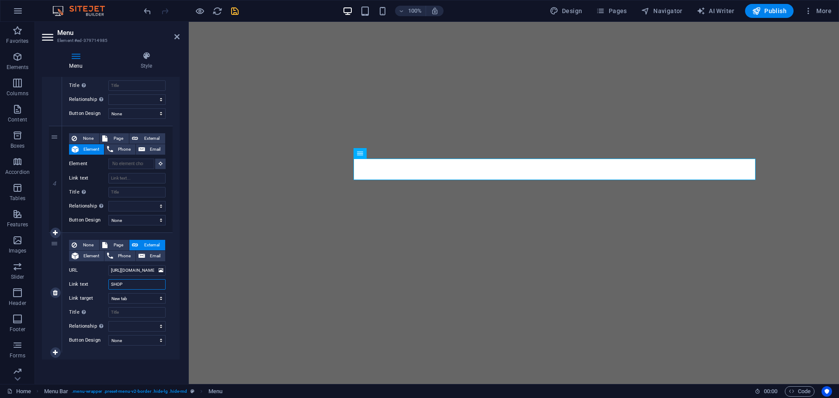
select select
type input "SHOP"
click at [235, 10] on icon "save" at bounding box center [235, 11] width 10 height 10
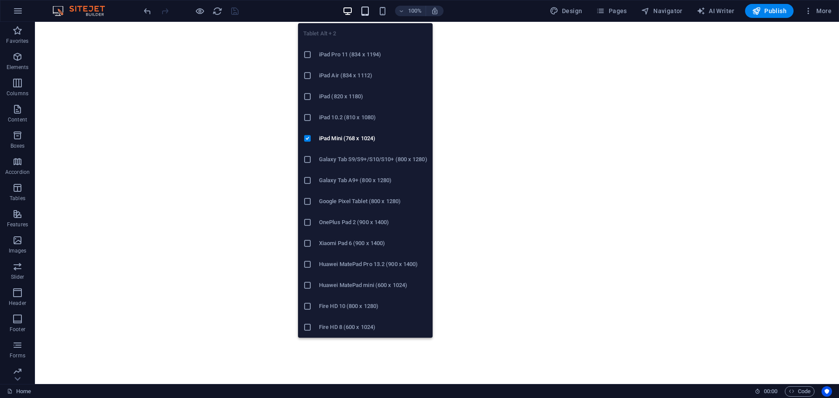
click at [370, 15] on icon "button" at bounding box center [365, 11] width 10 height 10
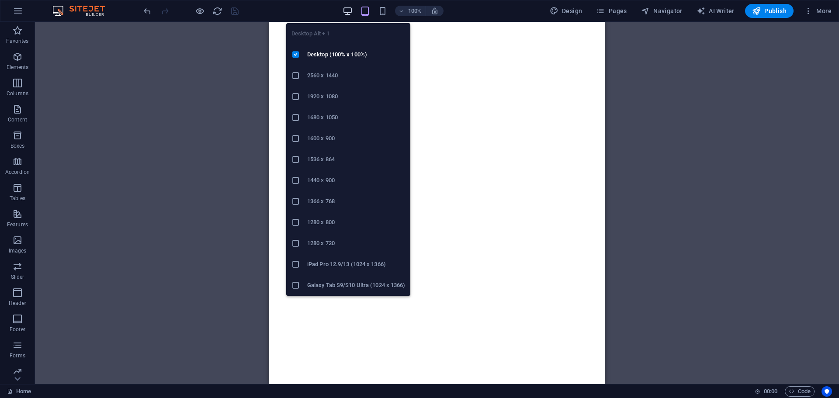
click at [352, 11] on icon "button" at bounding box center [348, 11] width 10 height 10
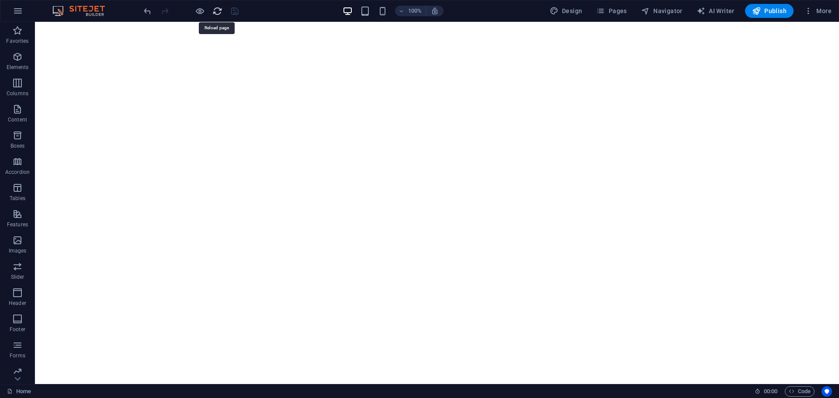
click at [219, 12] on icon "reload" at bounding box center [217, 11] width 10 height 10
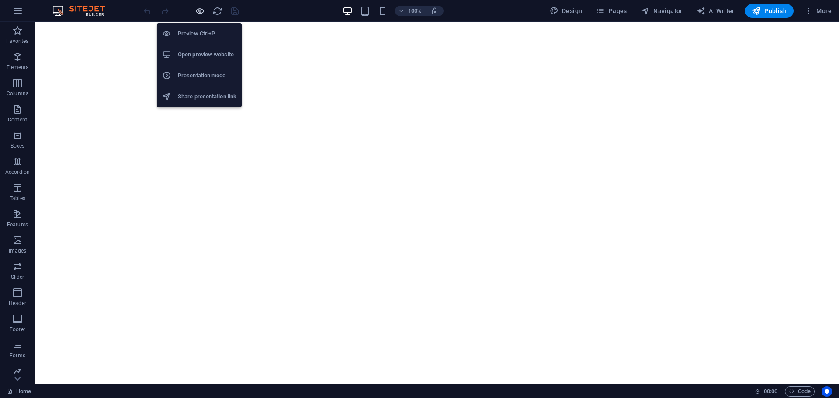
click at [202, 12] on icon "button" at bounding box center [200, 11] width 10 height 10
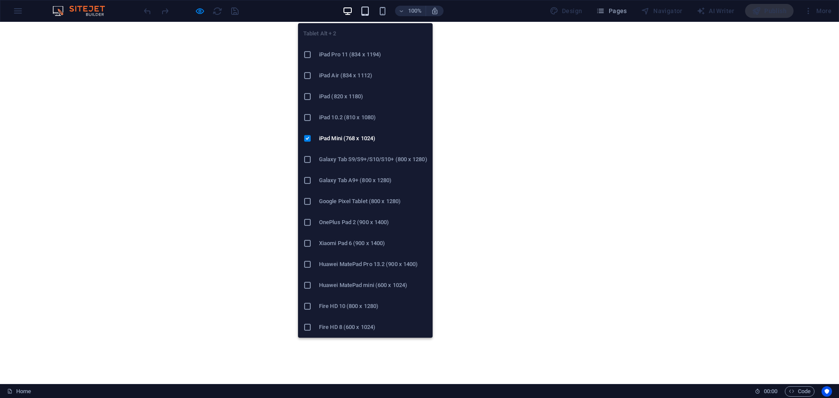
click at [368, 14] on icon "button" at bounding box center [365, 11] width 10 height 10
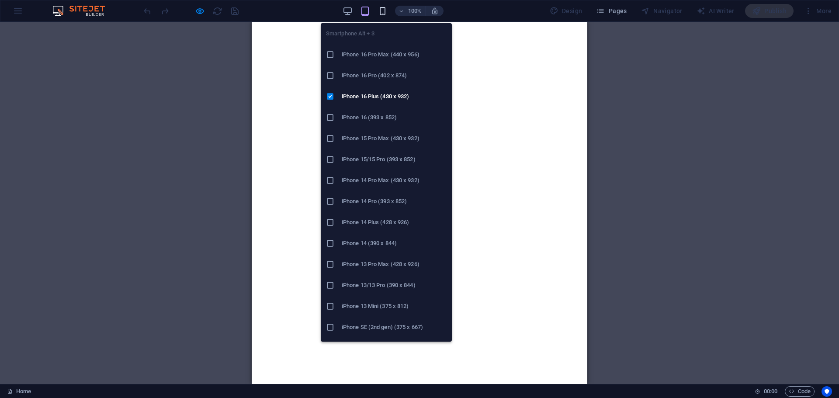
click at [383, 11] on icon "button" at bounding box center [383, 11] width 10 height 10
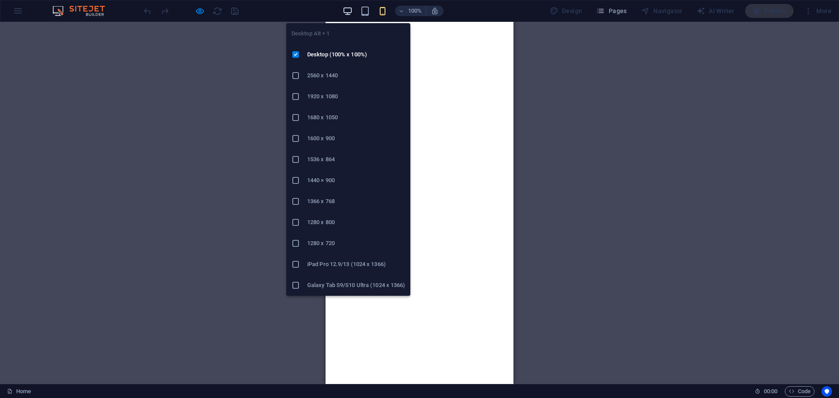
click at [347, 10] on icon "button" at bounding box center [348, 11] width 10 height 10
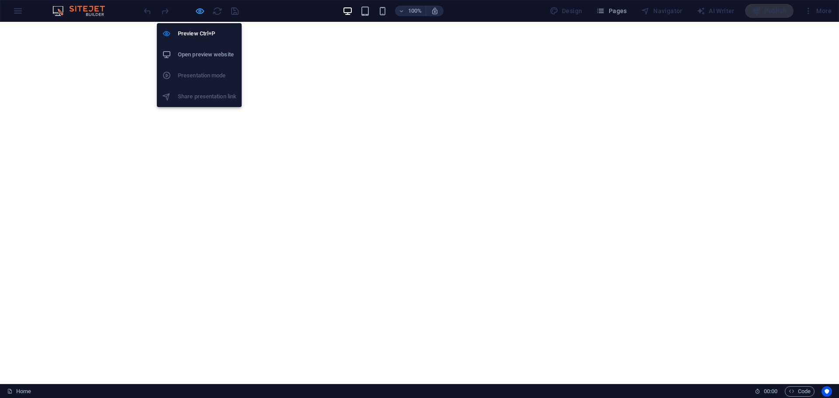
click at [201, 12] on icon "button" at bounding box center [200, 11] width 10 height 10
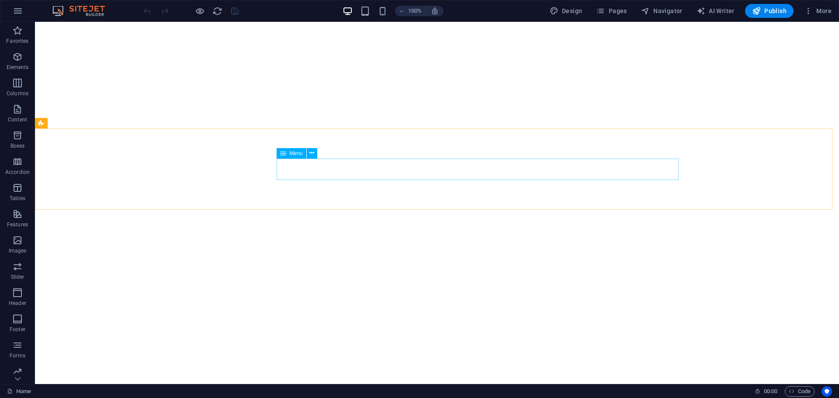
click at [296, 153] on span "Menu" at bounding box center [296, 153] width 13 height 5
select select
select select "1"
select select
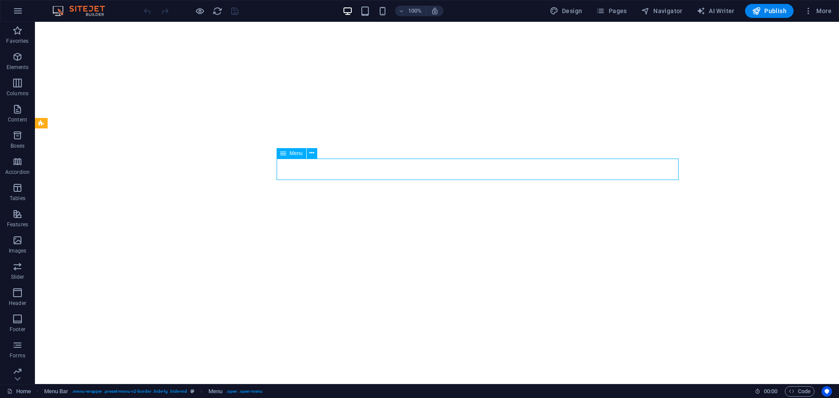
select select "2"
select select
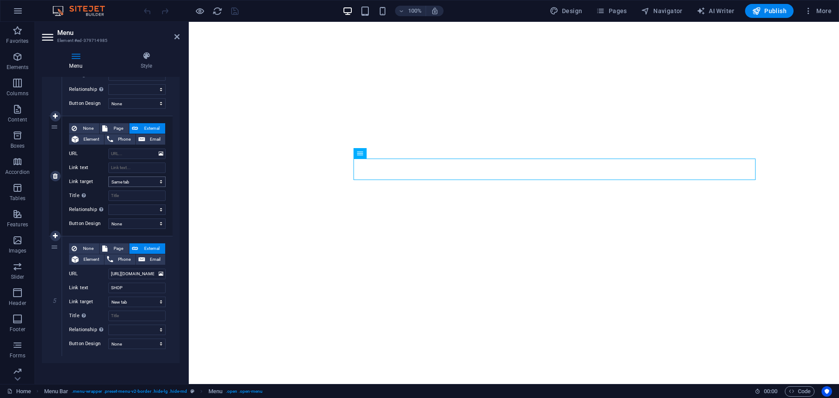
scroll to position [408, 0]
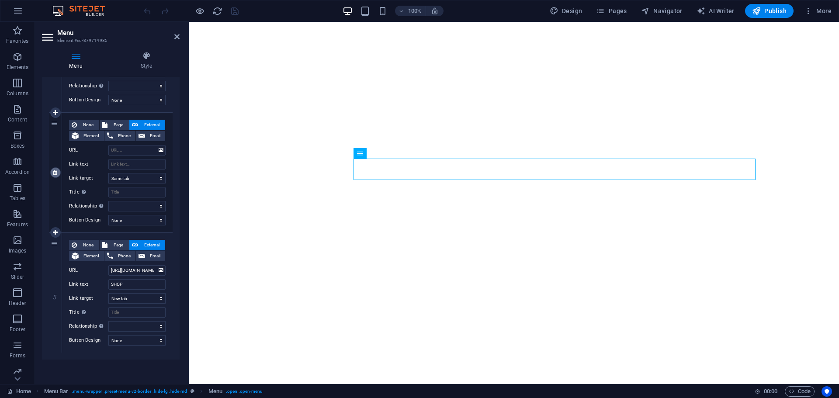
click at [55, 174] on icon at bounding box center [55, 173] width 5 height 6
select select
type input "[URL][DOMAIN_NAME]"
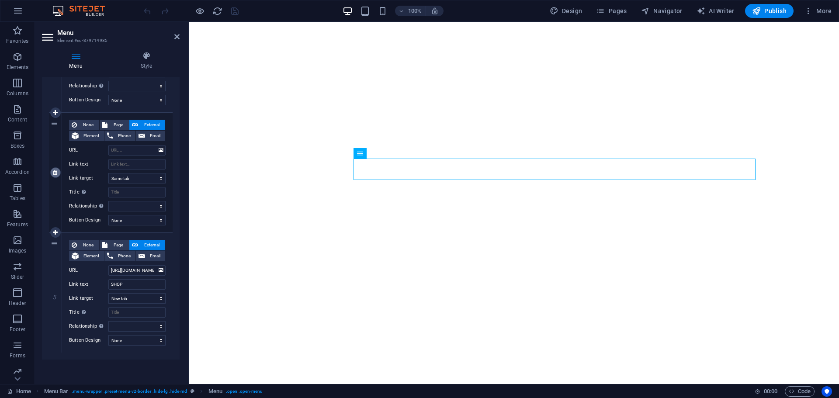
type input "SHOP"
select select "blank"
select select
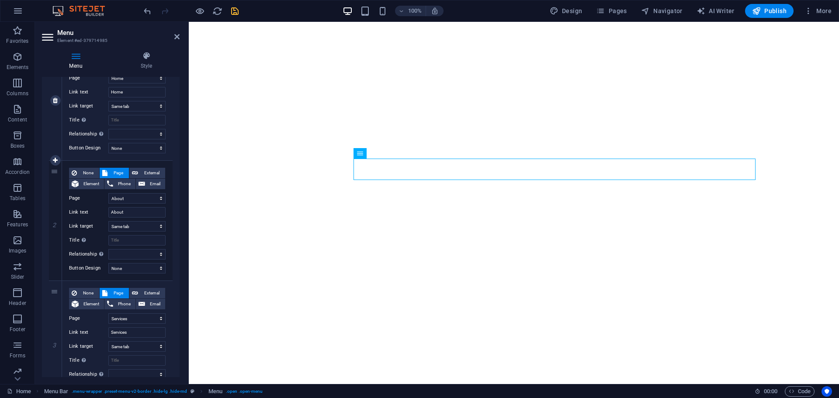
scroll to position [25, 0]
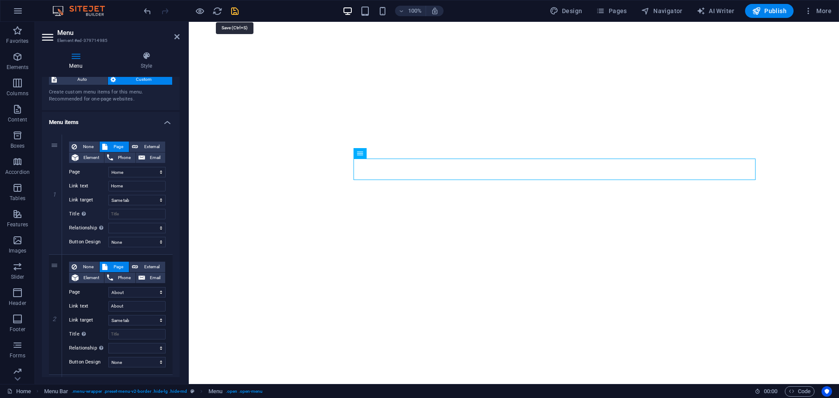
click at [231, 9] on icon "save" at bounding box center [235, 11] width 10 height 10
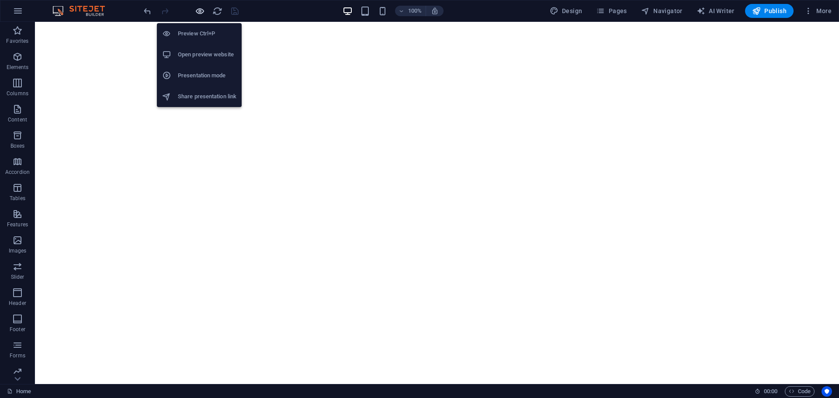
click at [200, 11] on icon "button" at bounding box center [200, 11] width 10 height 10
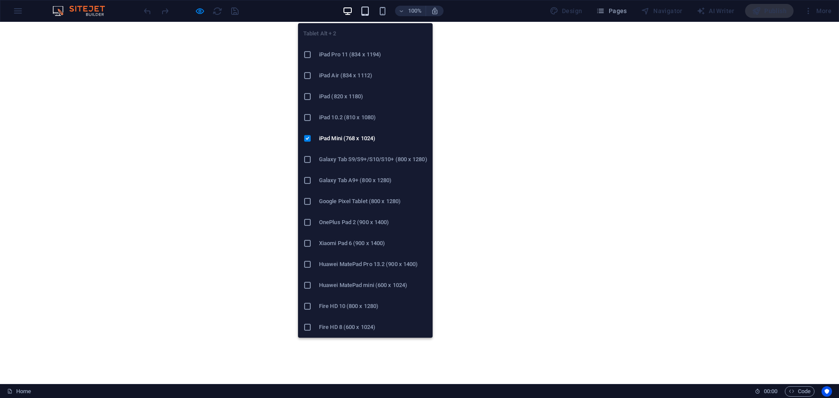
click at [365, 12] on icon "button" at bounding box center [365, 11] width 10 height 10
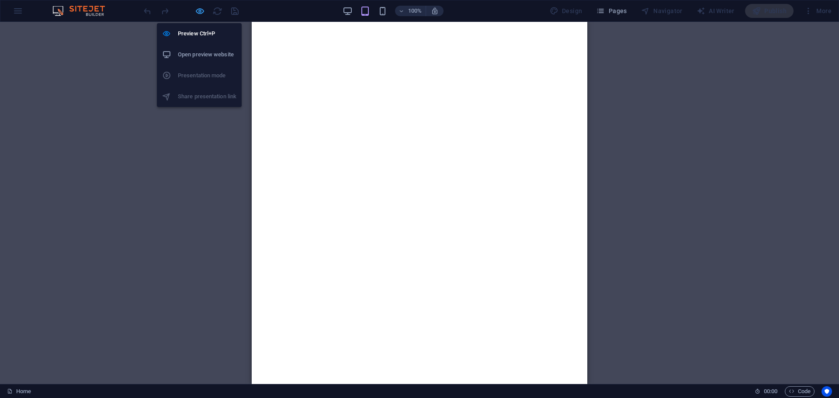
click at [198, 12] on icon "button" at bounding box center [200, 11] width 10 height 10
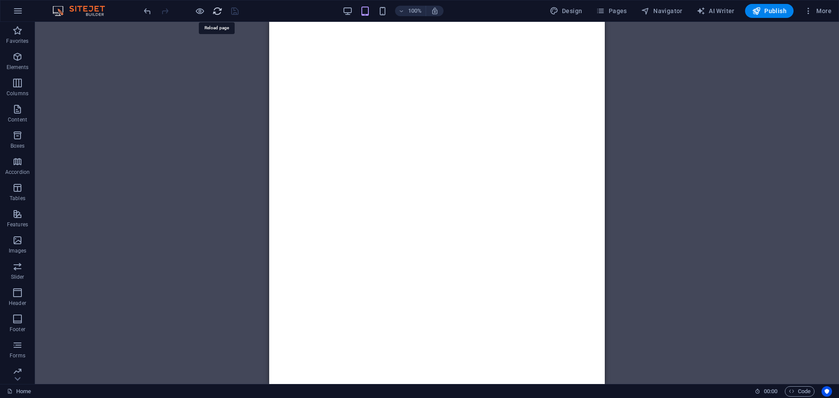
click at [217, 13] on icon "reload" at bounding box center [217, 11] width 10 height 10
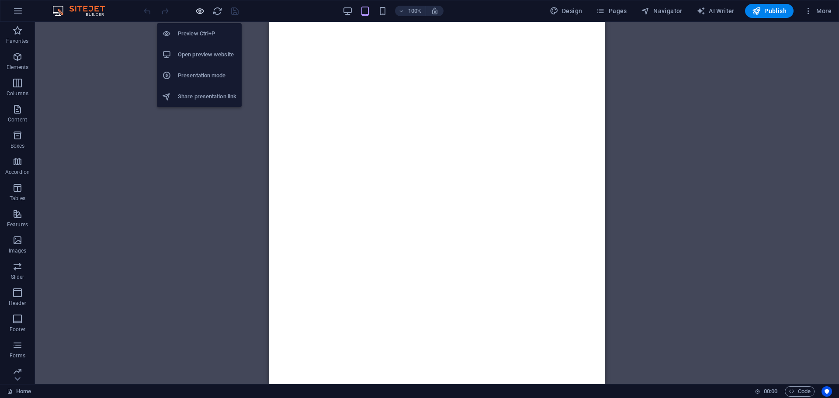
click at [198, 12] on icon "button" at bounding box center [200, 11] width 10 height 10
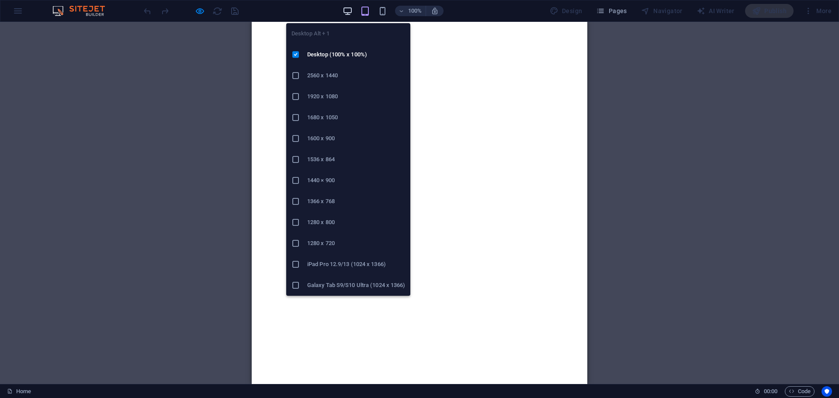
click at [348, 14] on icon "button" at bounding box center [348, 11] width 10 height 10
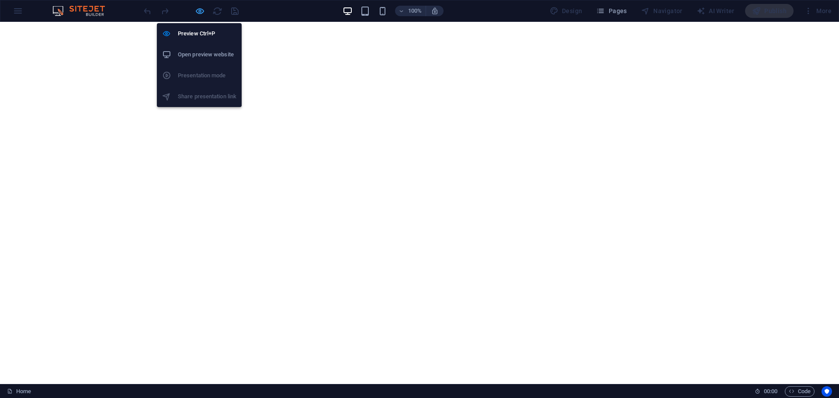
click at [202, 10] on icon "button" at bounding box center [200, 11] width 10 height 10
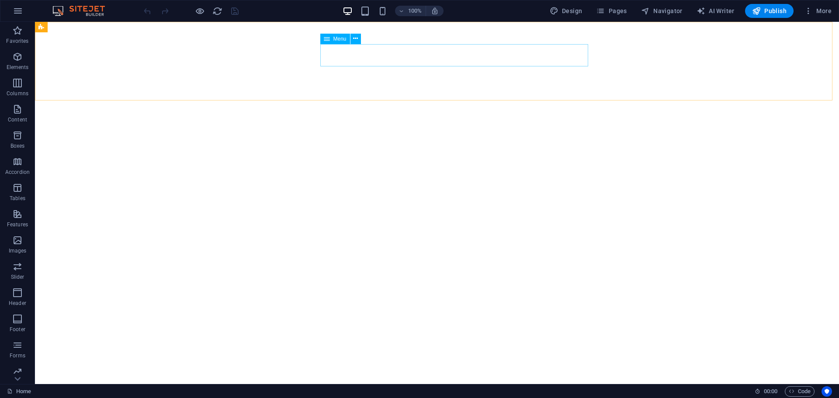
click at [341, 39] on span "Menu" at bounding box center [340, 38] width 13 height 5
click at [338, 38] on span "Menu" at bounding box center [340, 38] width 13 height 5
click at [337, 36] on span "Menu" at bounding box center [340, 38] width 13 height 5
select select
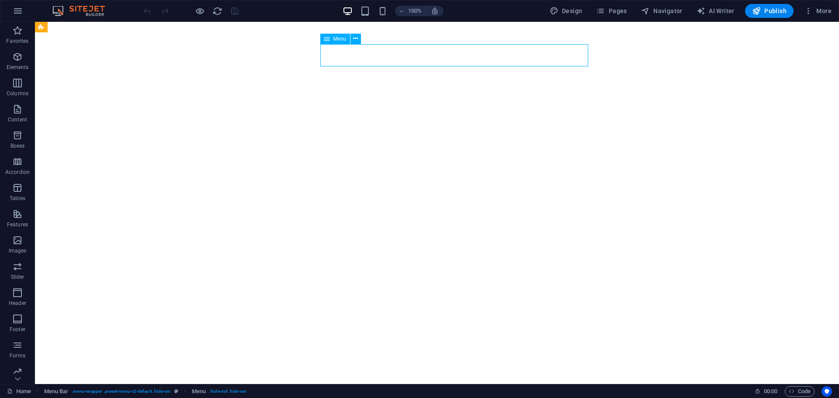
select select "1"
select select
select select "2"
select select
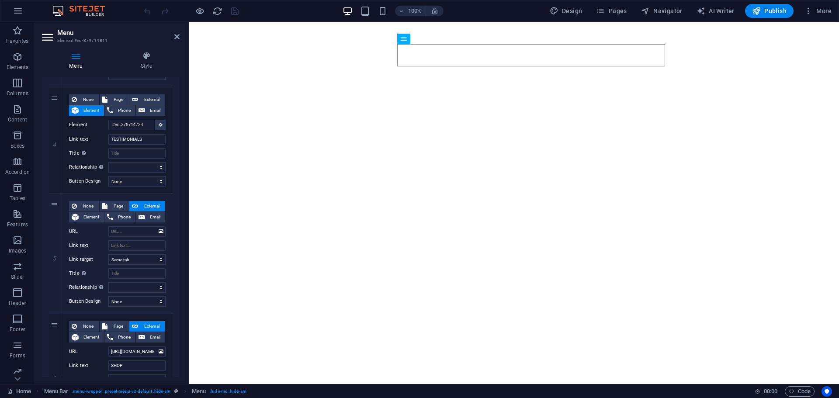
scroll to position [481, 0]
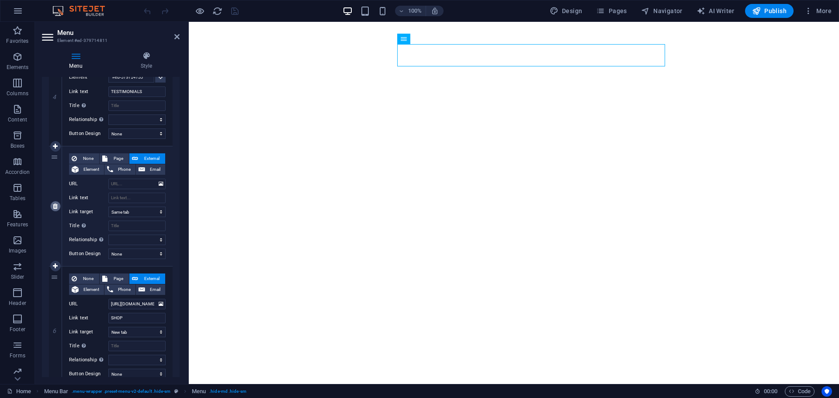
click at [56, 208] on icon at bounding box center [55, 206] width 5 height 6
select select
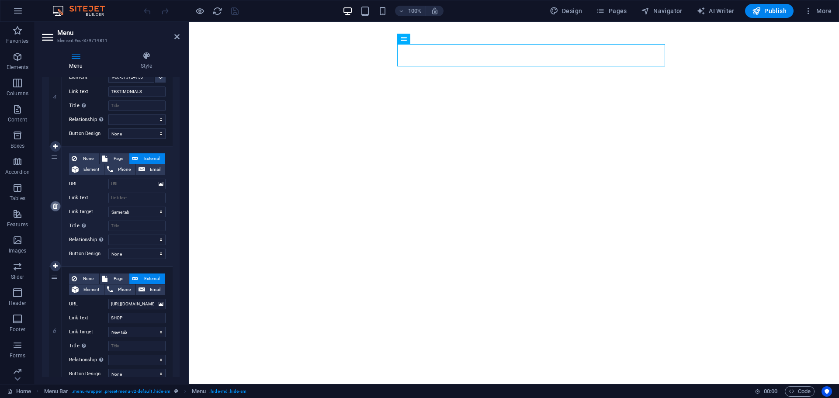
type input "[URL][DOMAIN_NAME]"
type input "SHOP"
select select "blank"
select select
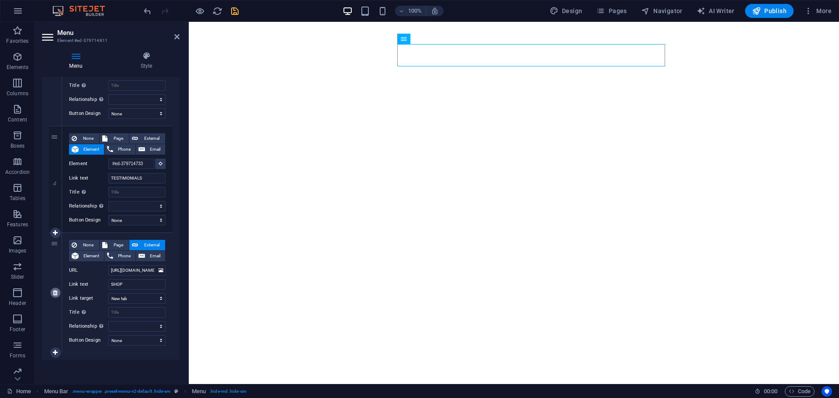
scroll to position [394, 0]
click at [233, 10] on icon "save" at bounding box center [235, 11] width 10 height 10
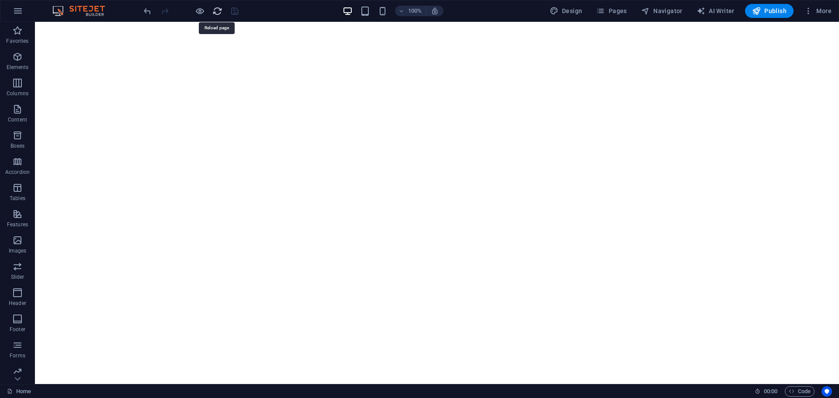
click at [217, 11] on icon "reload" at bounding box center [217, 11] width 10 height 10
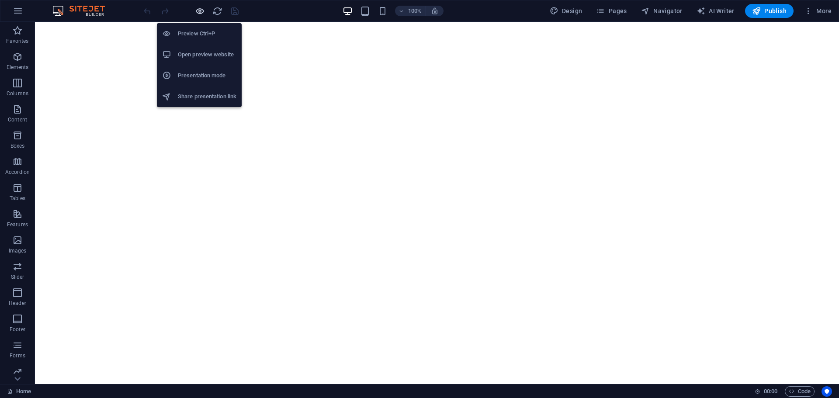
click at [202, 11] on icon "button" at bounding box center [200, 11] width 10 height 10
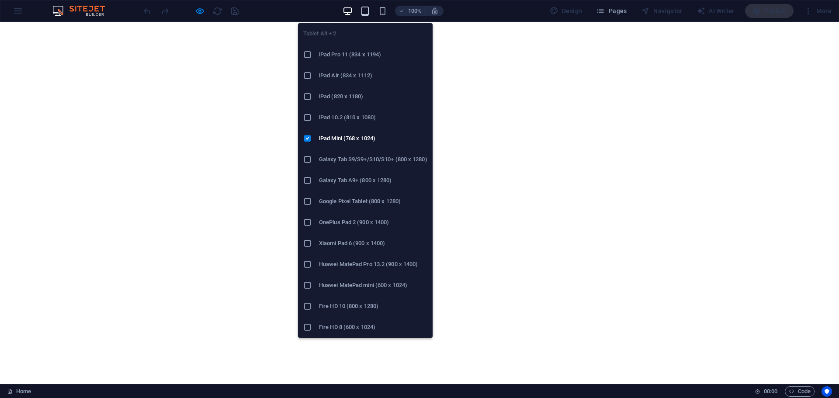
click at [367, 12] on icon "button" at bounding box center [365, 11] width 10 height 10
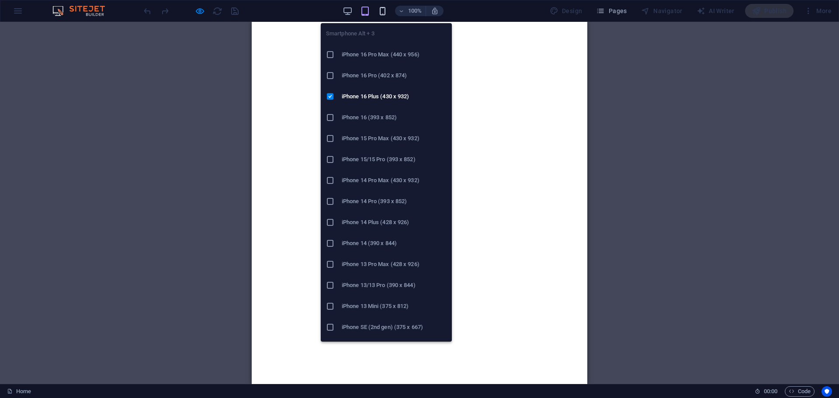
click at [381, 12] on icon "button" at bounding box center [383, 11] width 10 height 10
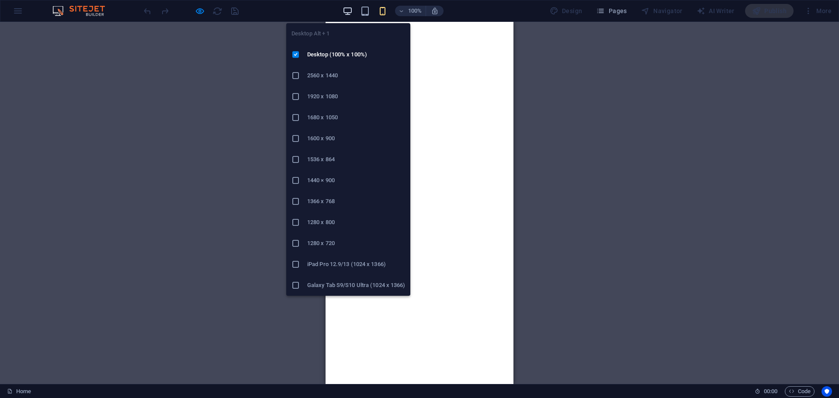
click at [350, 10] on icon "button" at bounding box center [348, 11] width 10 height 10
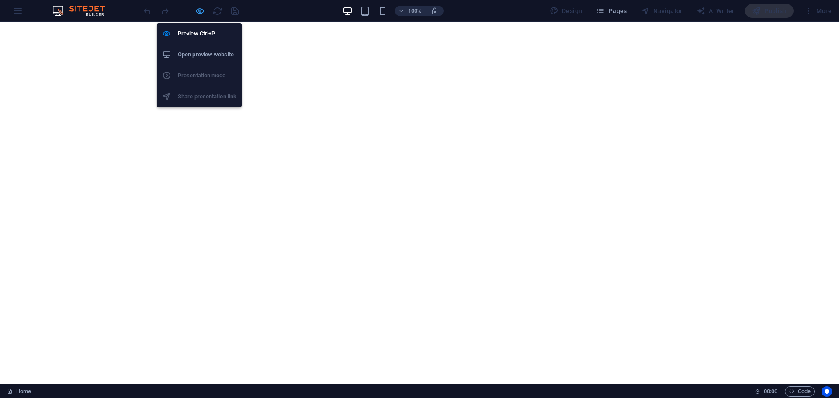
click at [196, 14] on icon "button" at bounding box center [200, 11] width 10 height 10
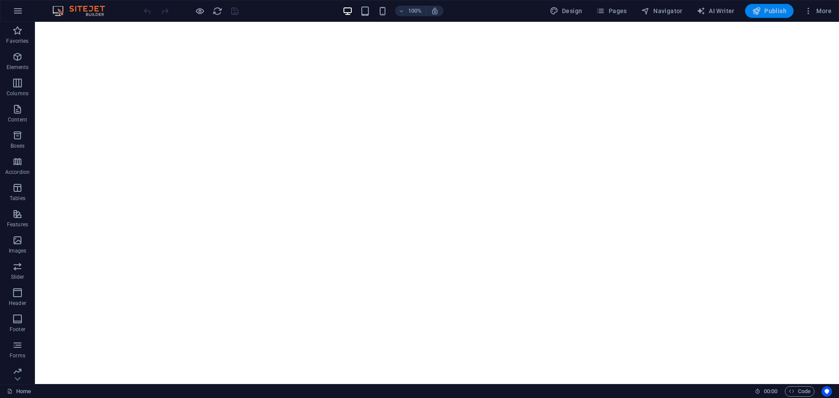
click at [773, 9] on span "Publish" at bounding box center [769, 11] width 35 height 9
